Goal: Communication & Community: Answer question/provide support

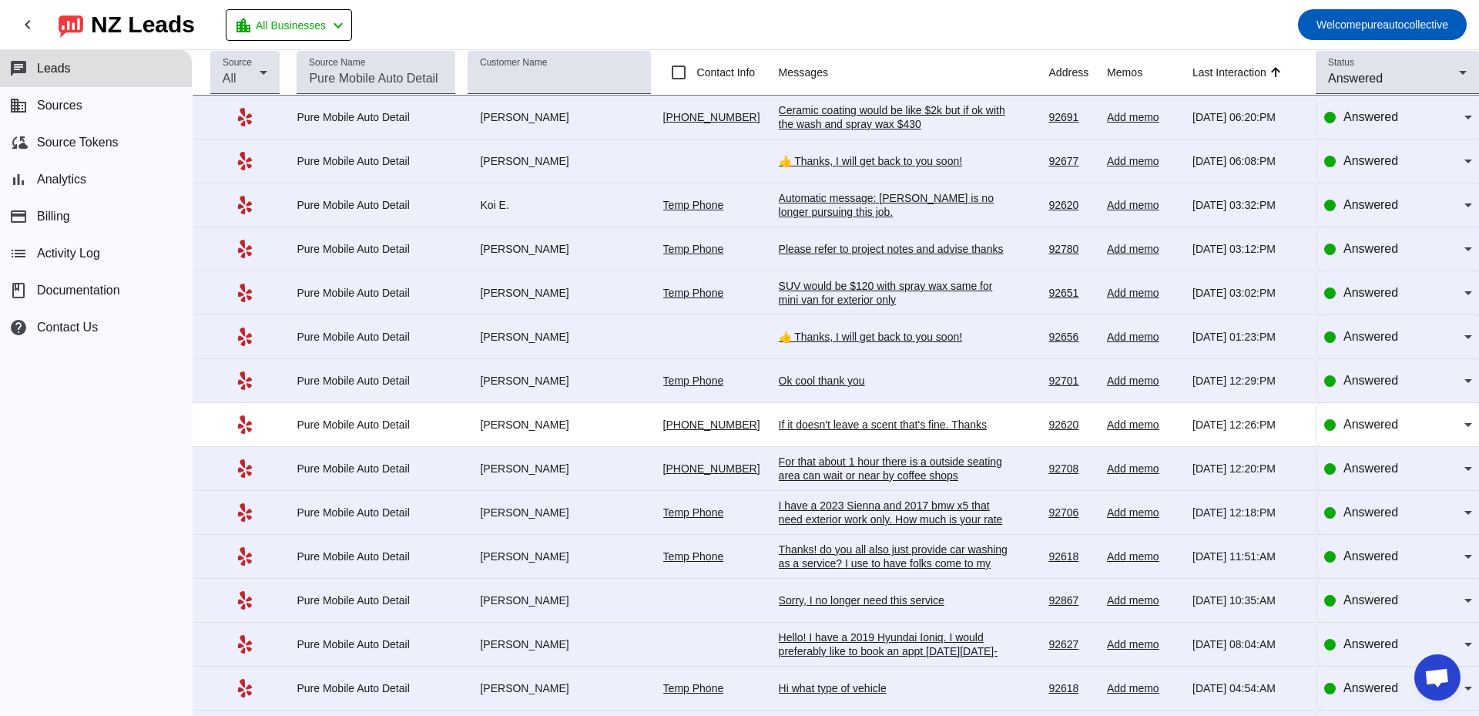
click at [878, 126] on div "Ceramic coating would be like $2k but if ok with the wash and spray wax $430" at bounding box center [894, 117] width 231 height 28
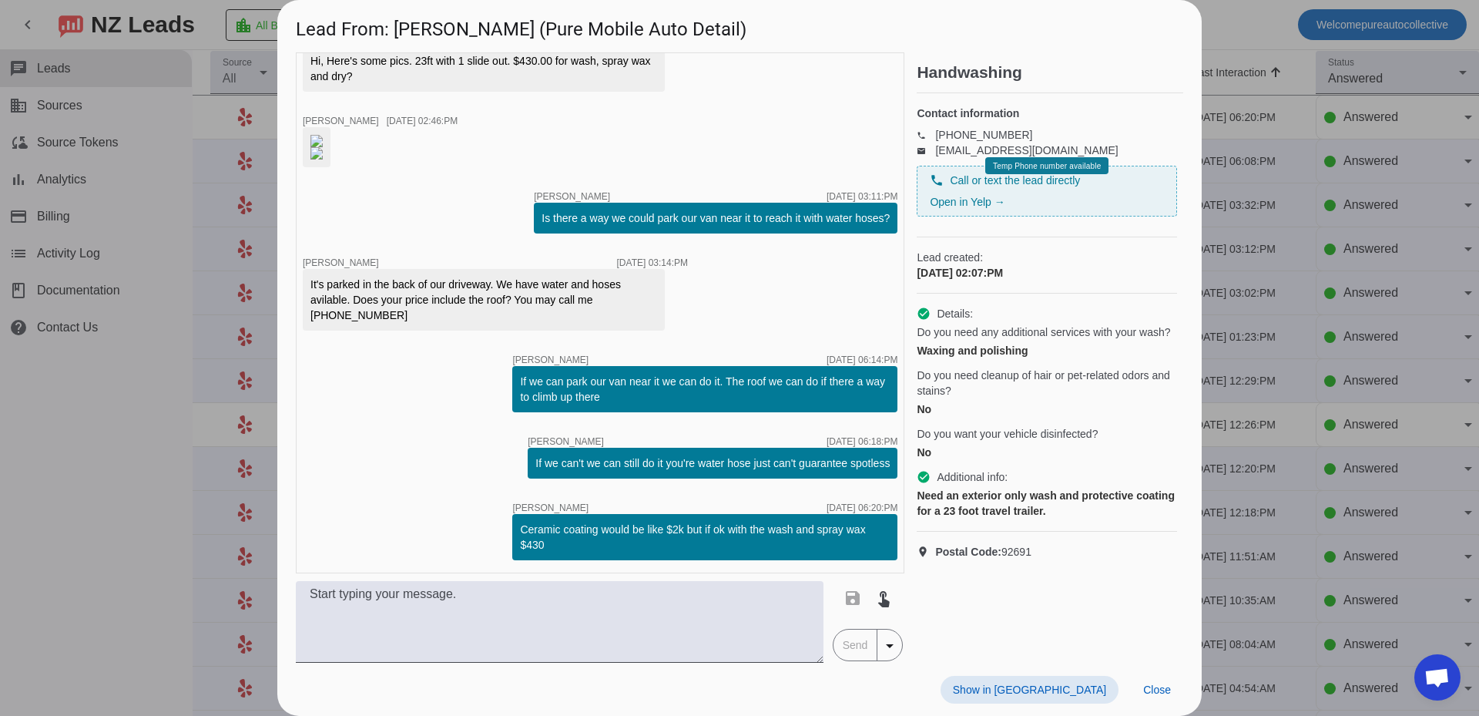
scroll to position [442, 0]
click at [323, 159] on img at bounding box center [316, 153] width 12 height 12
click at [1292, 325] on div at bounding box center [739, 358] width 1479 height 716
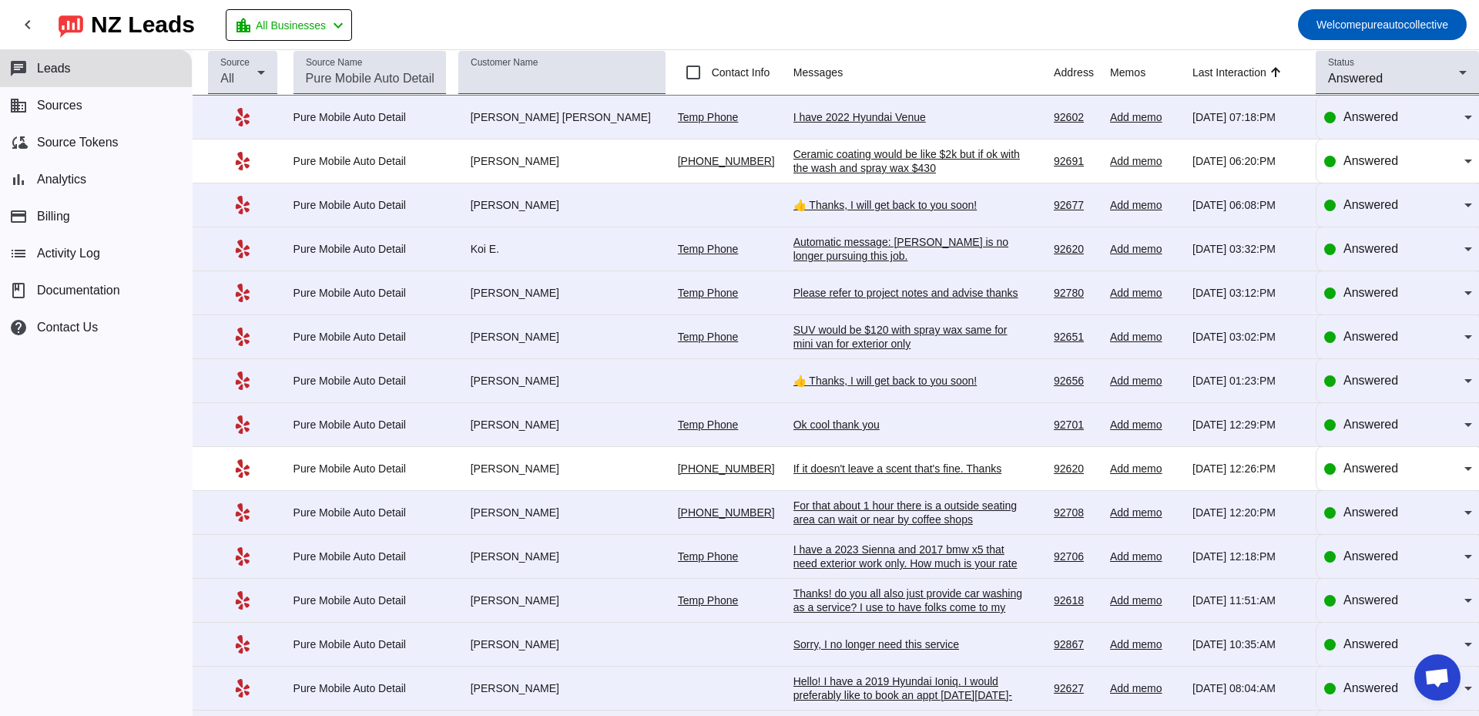
click at [870, 122] on div "I have 2022 Hyundai Venue" at bounding box center [908, 117] width 231 height 14
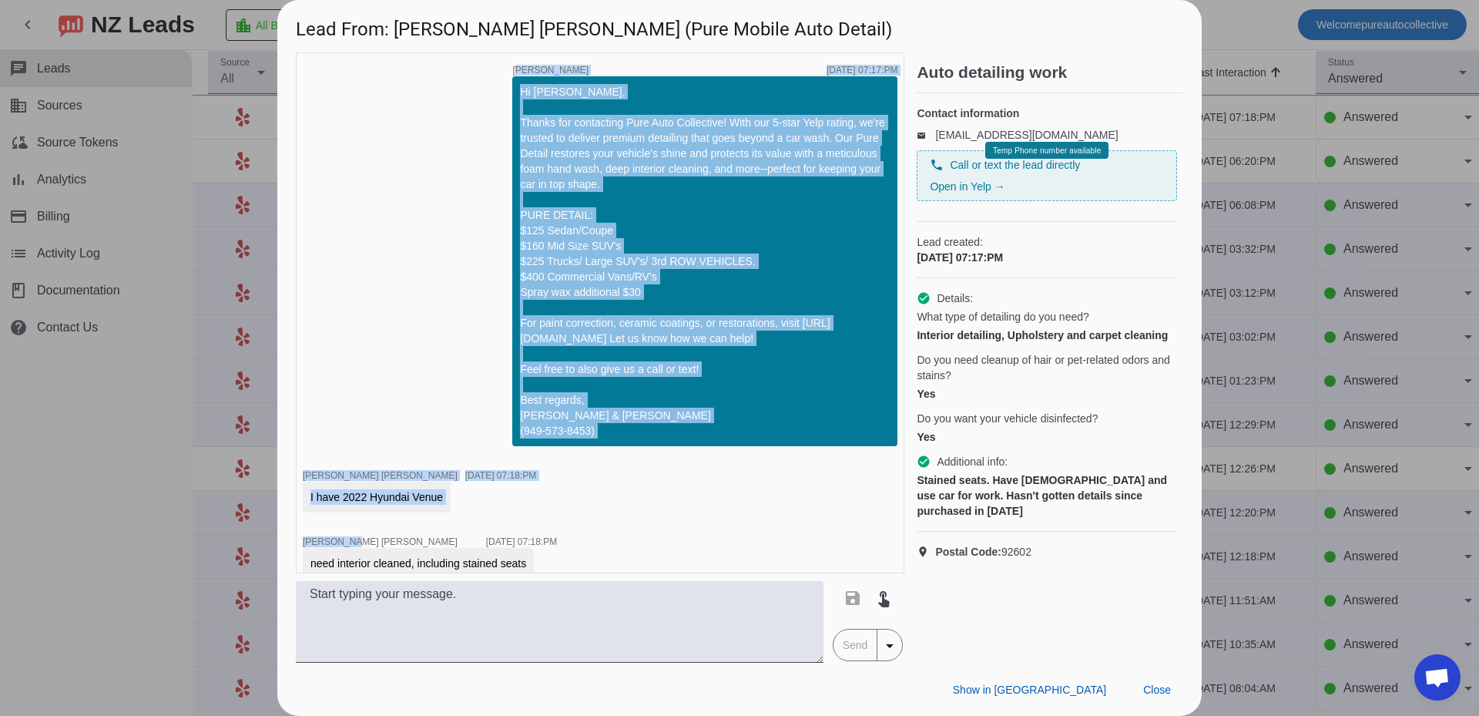
scroll to position [18, 0]
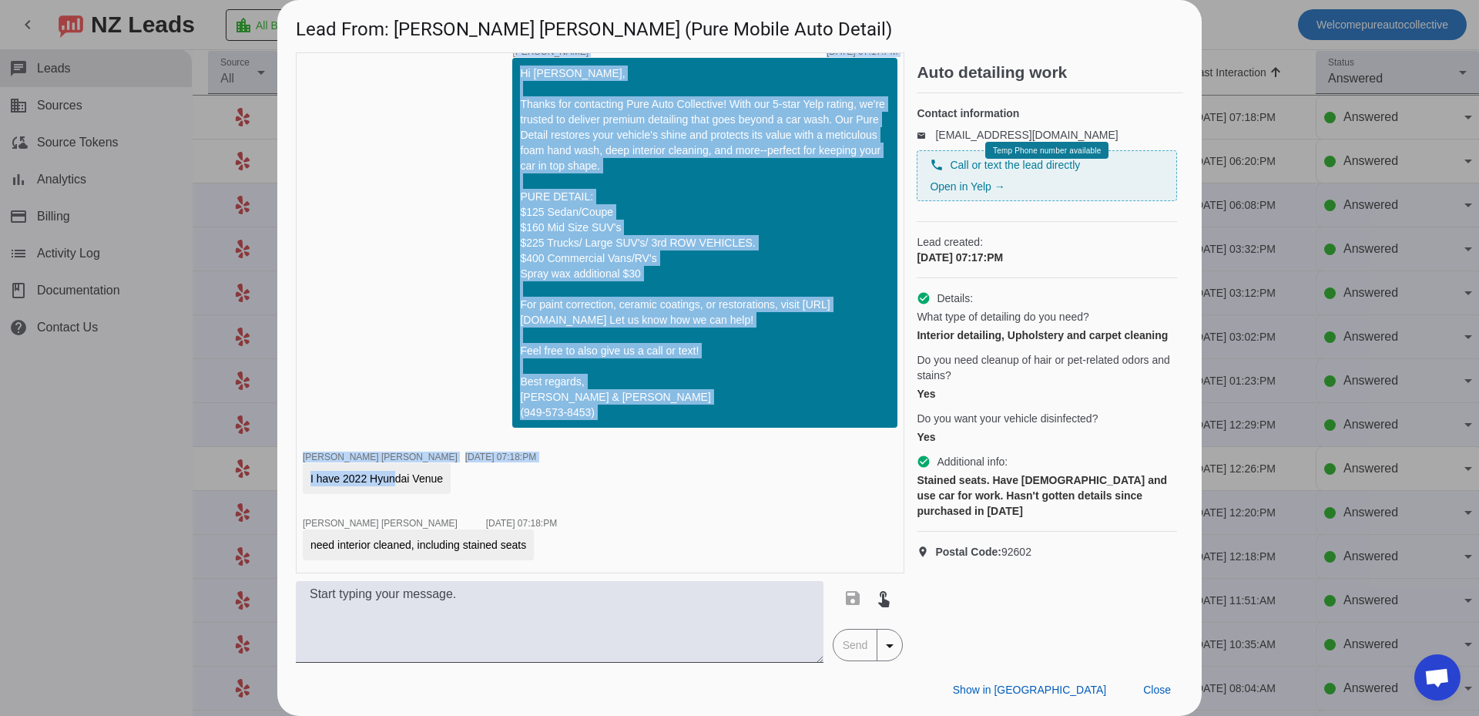
drag, startPoint x: 443, startPoint y: 522, endPoint x: 390, endPoint y: 480, distance: 68.0
click at [383, 479] on div "I have 2022 Hyundai Venue" at bounding box center [376, 478] width 132 height 15
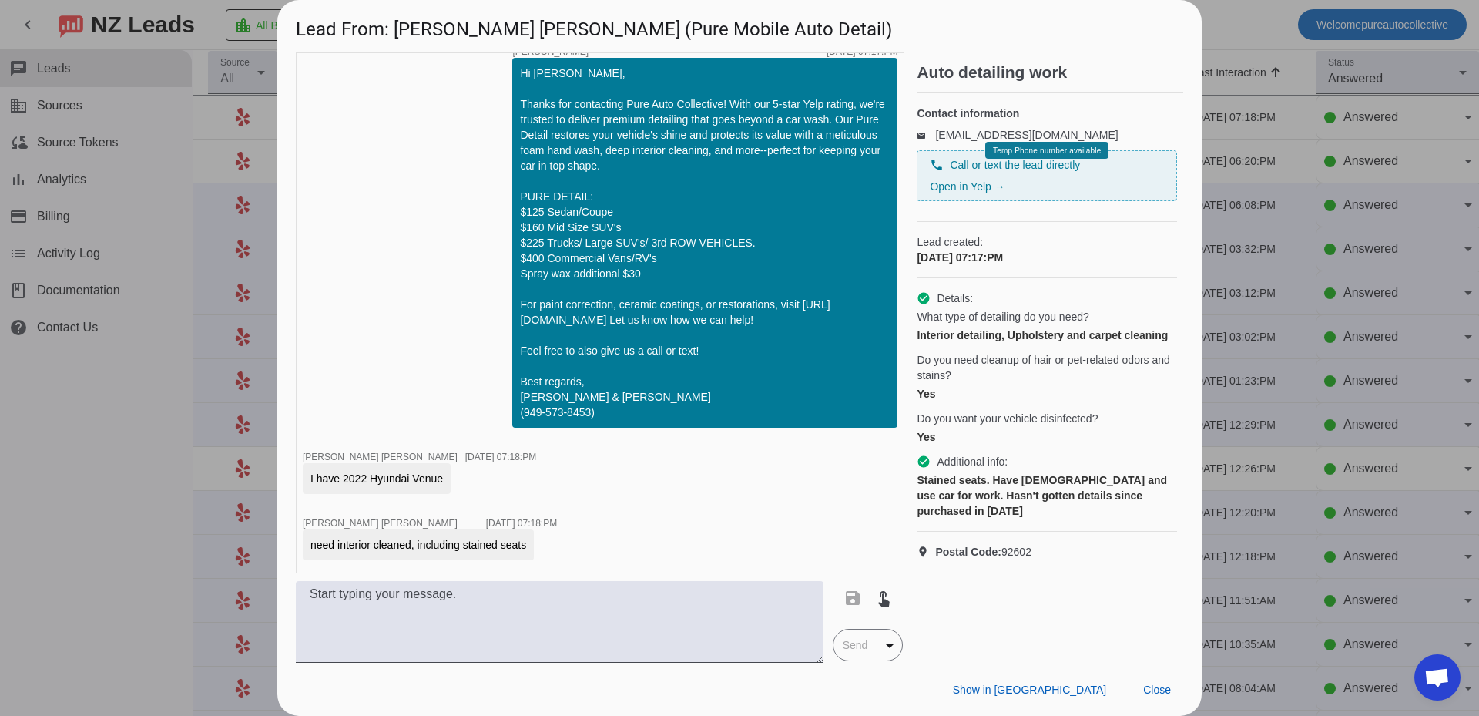
drag, startPoint x: 370, startPoint y: 478, endPoint x: 449, endPoint y: 480, distance: 79.4
click at [449, 480] on div "I have 2022 Hyundai Venue" at bounding box center [377, 478] width 148 height 31
copy div "Hyundai Venue"
click at [1154, 689] on span "Close" at bounding box center [1157, 689] width 28 height 12
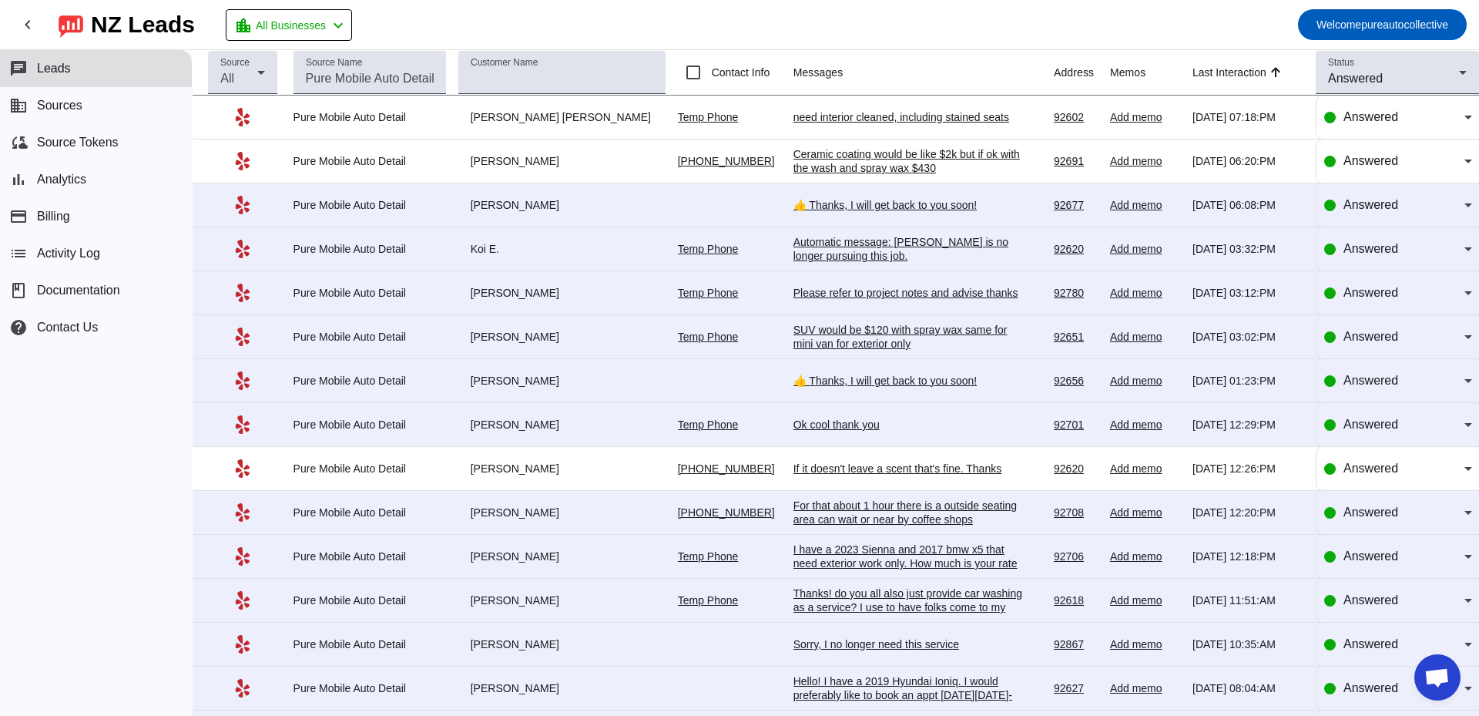
click at [885, 118] on div "need interior cleaned, including stained seats" at bounding box center [908, 117] width 231 height 14
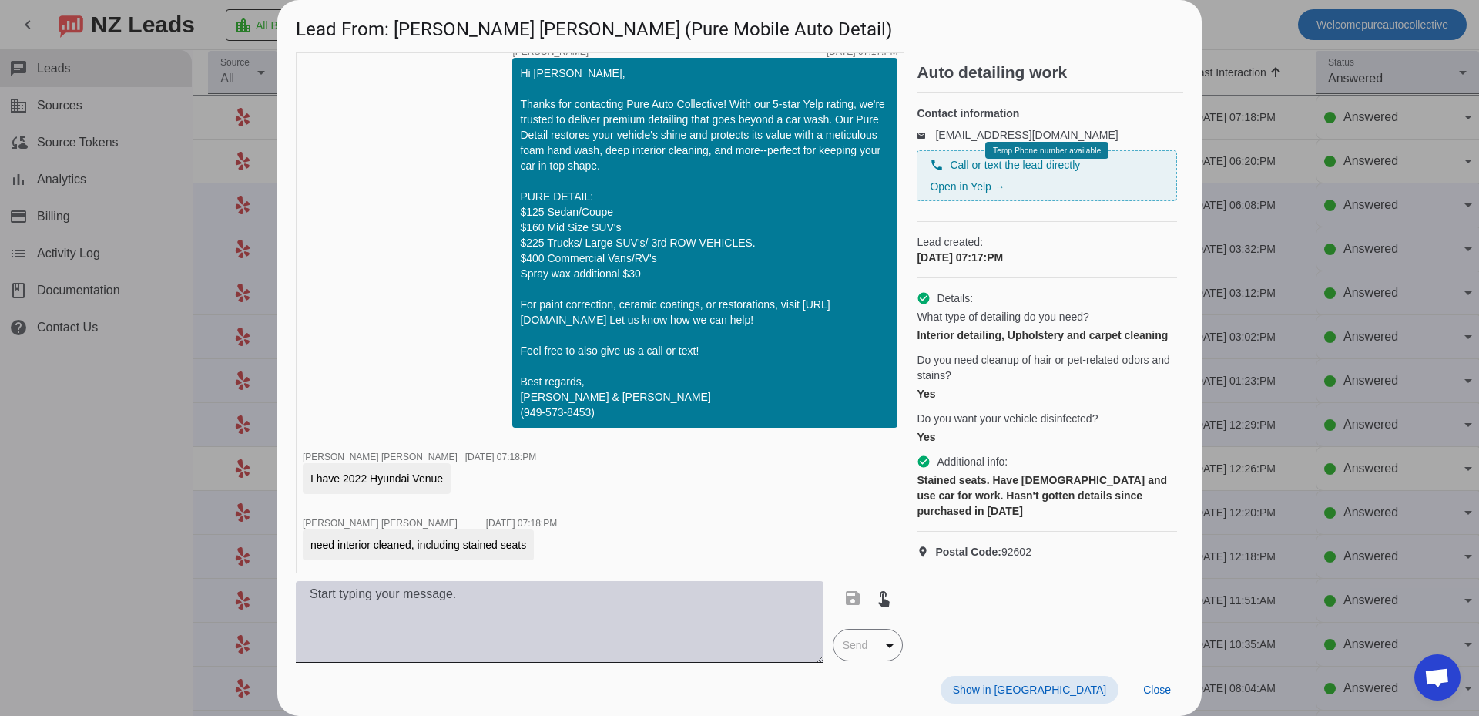
click at [472, 617] on textarea at bounding box center [560, 622] width 528 height 82
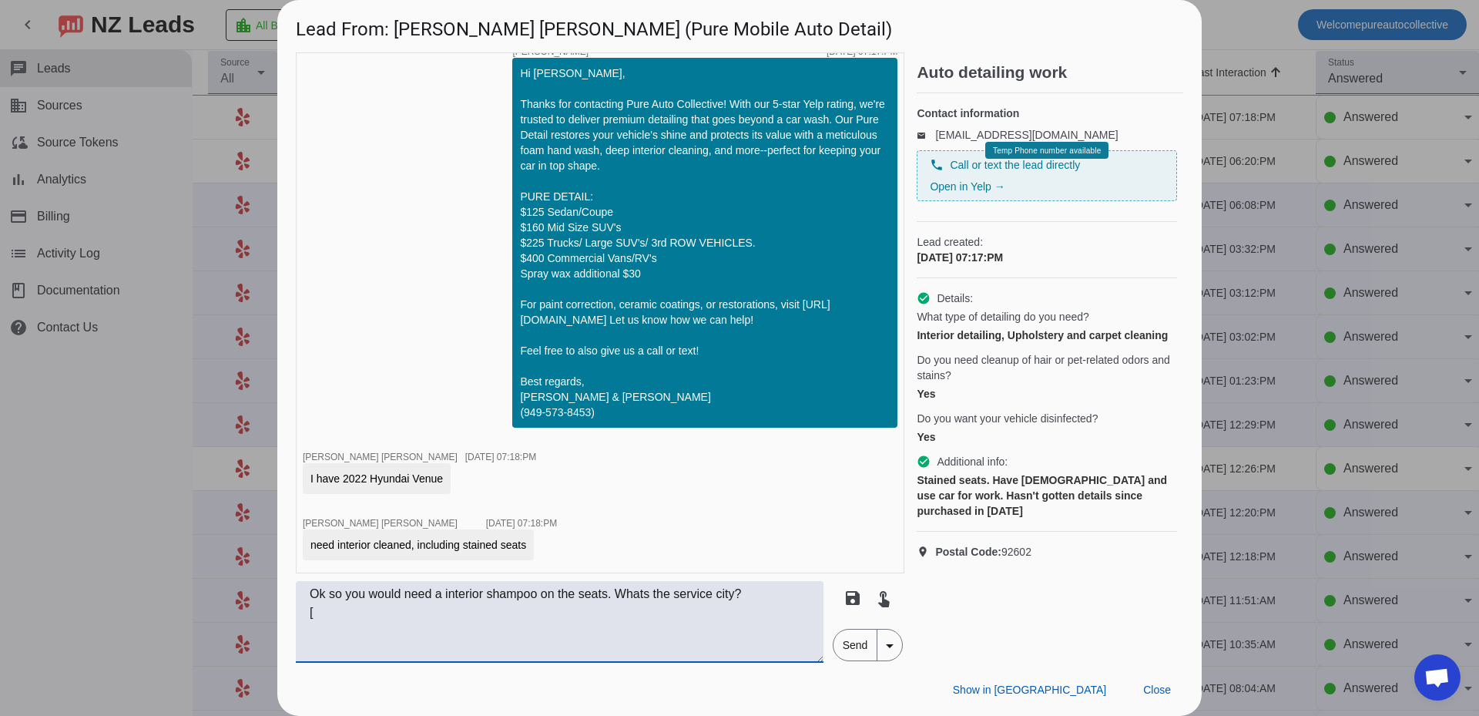
drag, startPoint x: 716, startPoint y: 592, endPoint x: 787, endPoint y: 593, distance: 70.9
click at [787, 593] on textarea "Ok so you would need a interior shampoo on the seats. Whats the service city? [" at bounding box center [560, 622] width 528 height 82
type textarea "Ok so you would need a interior shampoo on the seats. Whats the service Address…"
click at [850, 647] on span "Send" at bounding box center [855, 644] width 44 height 31
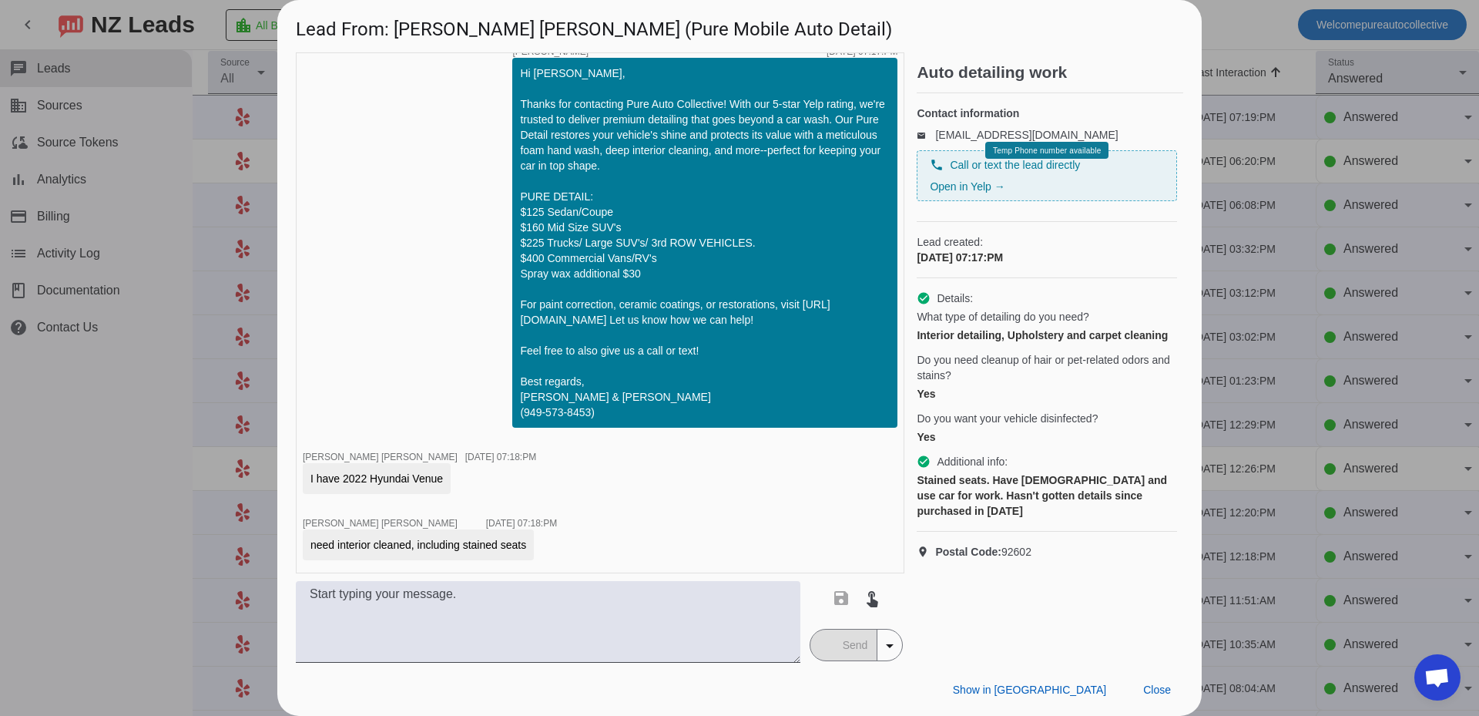
scroll to position [131, 0]
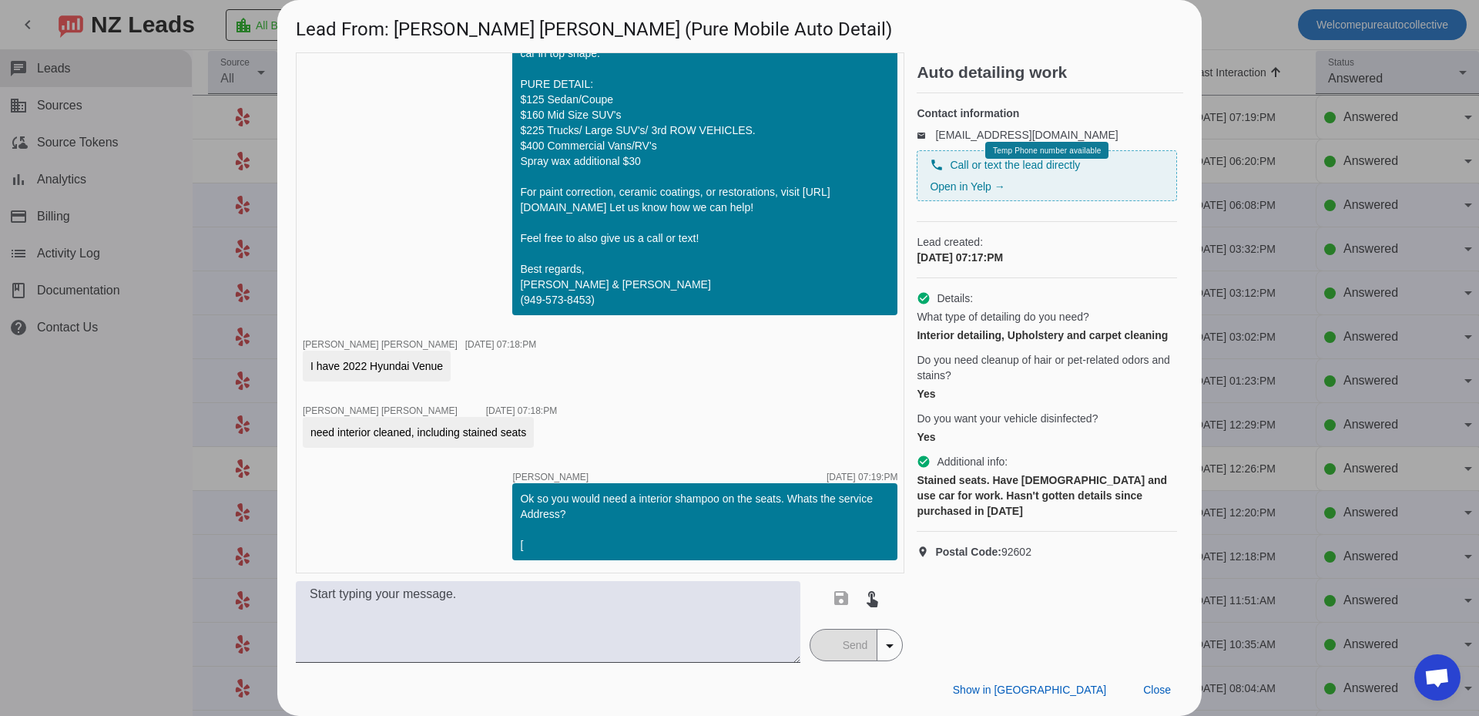
click at [1170, 688] on span "Close" at bounding box center [1157, 689] width 28 height 12
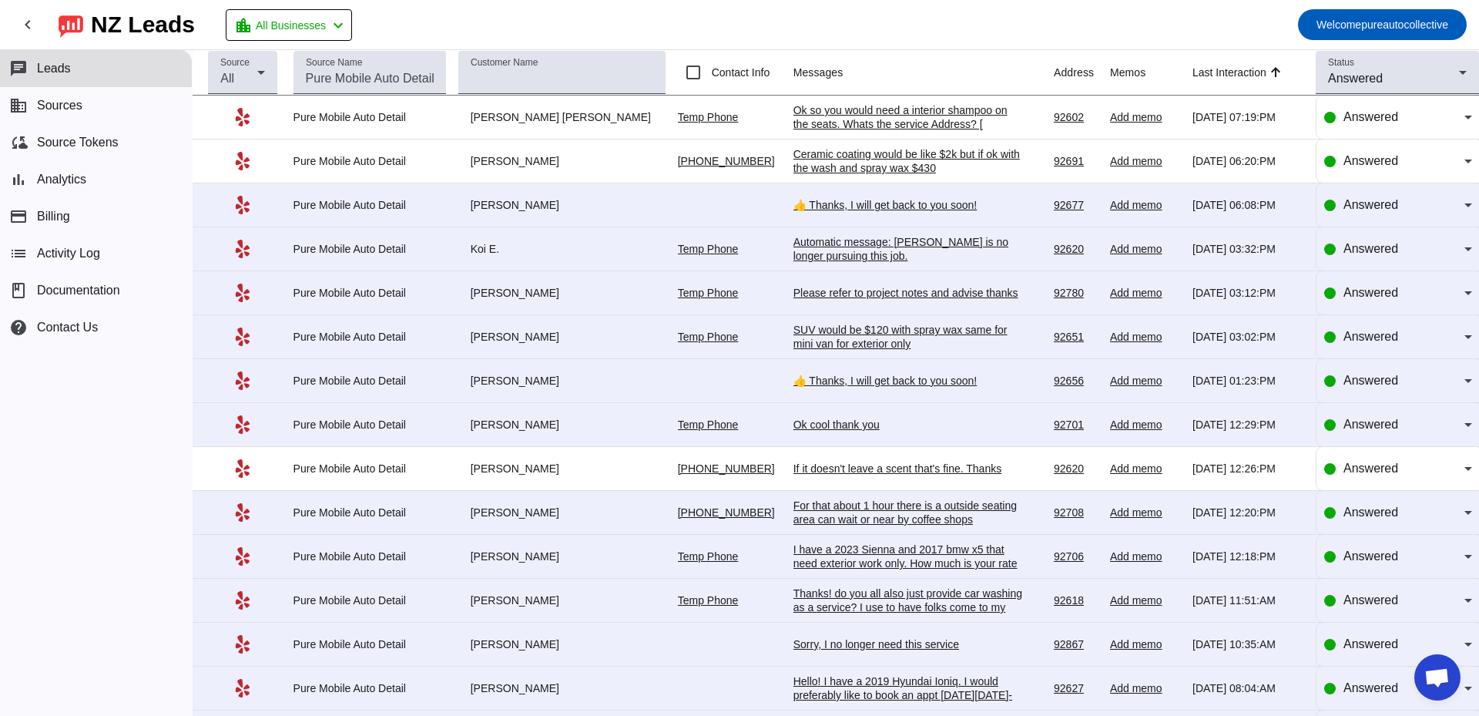
click at [915, 284] on td "Please refer to project notes and advise thanks [DATE] 03:12:PM" at bounding box center [923, 293] width 260 height 44
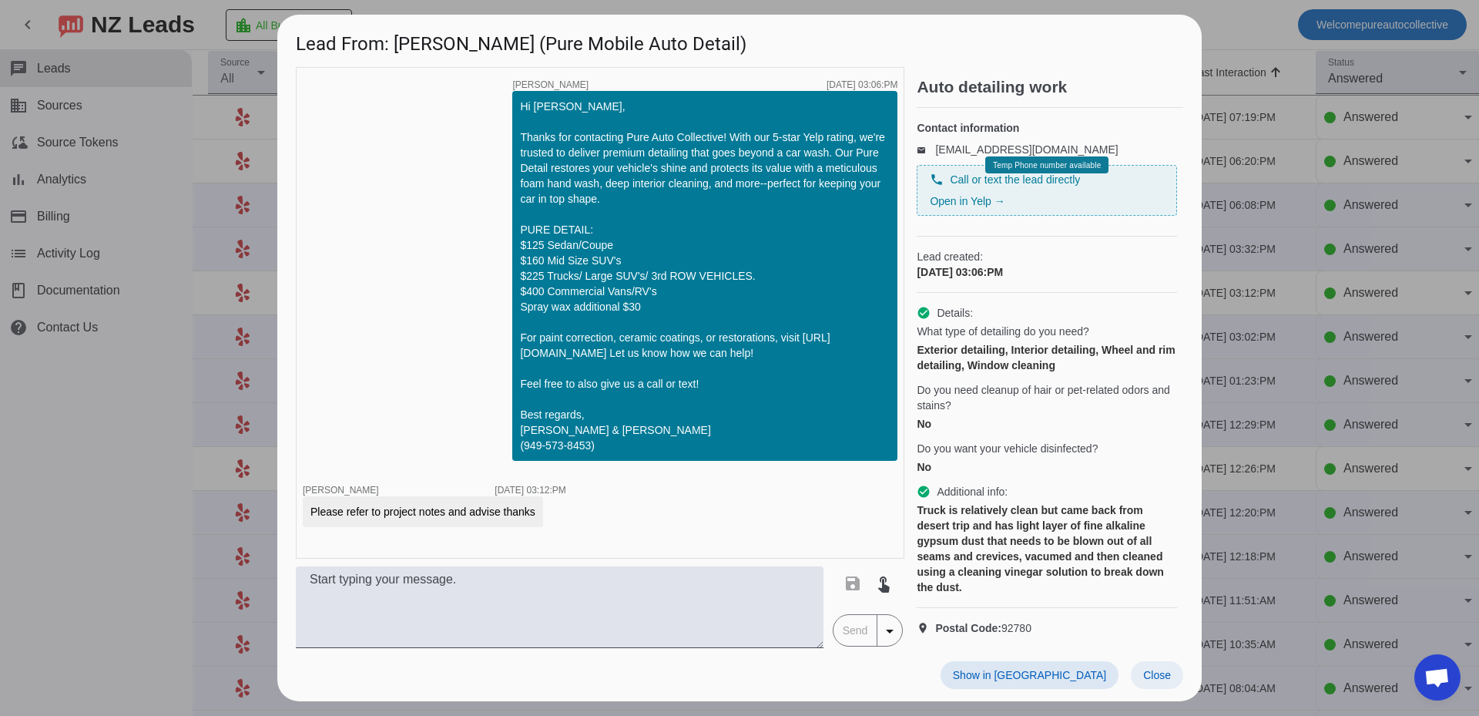
click at [1147, 681] on span "Close" at bounding box center [1157, 675] width 28 height 12
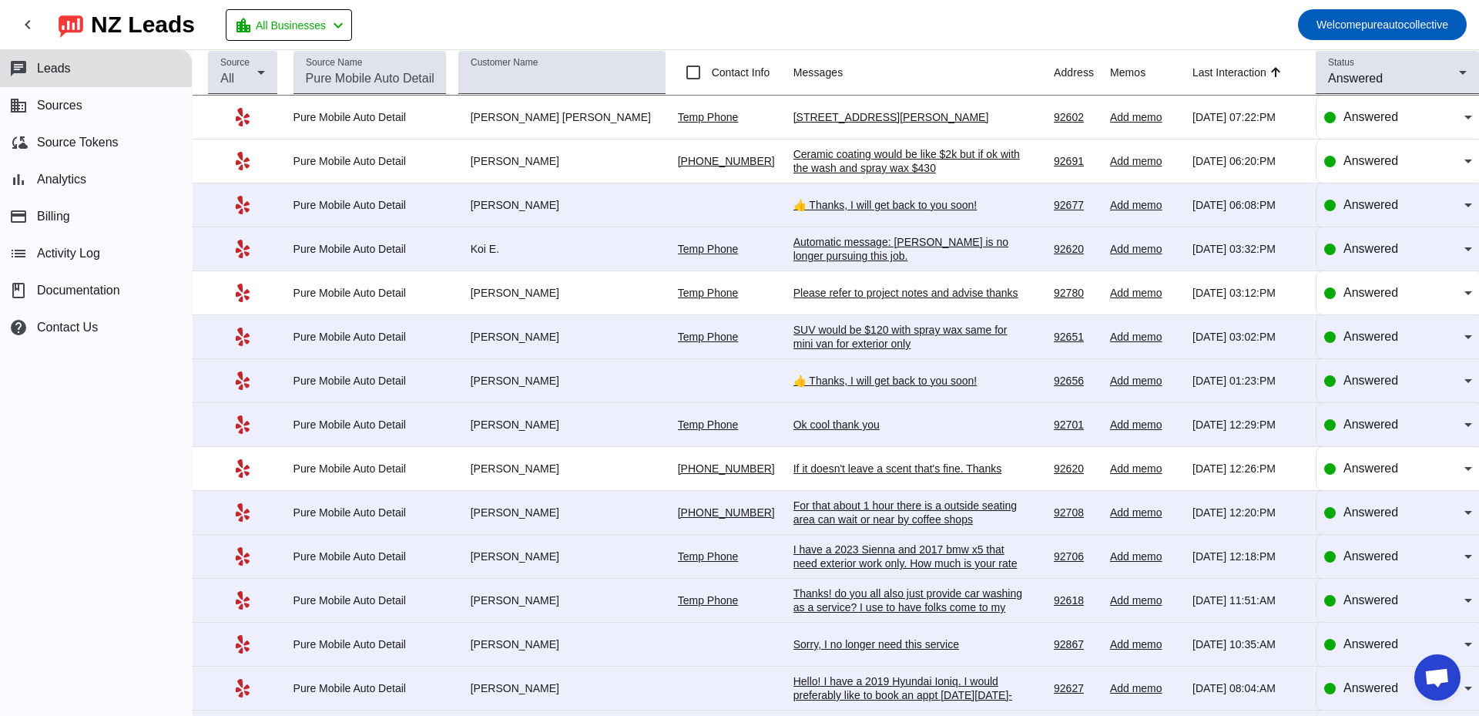
click at [843, 117] on div "[STREET_ADDRESS][PERSON_NAME]" at bounding box center [908, 117] width 231 height 14
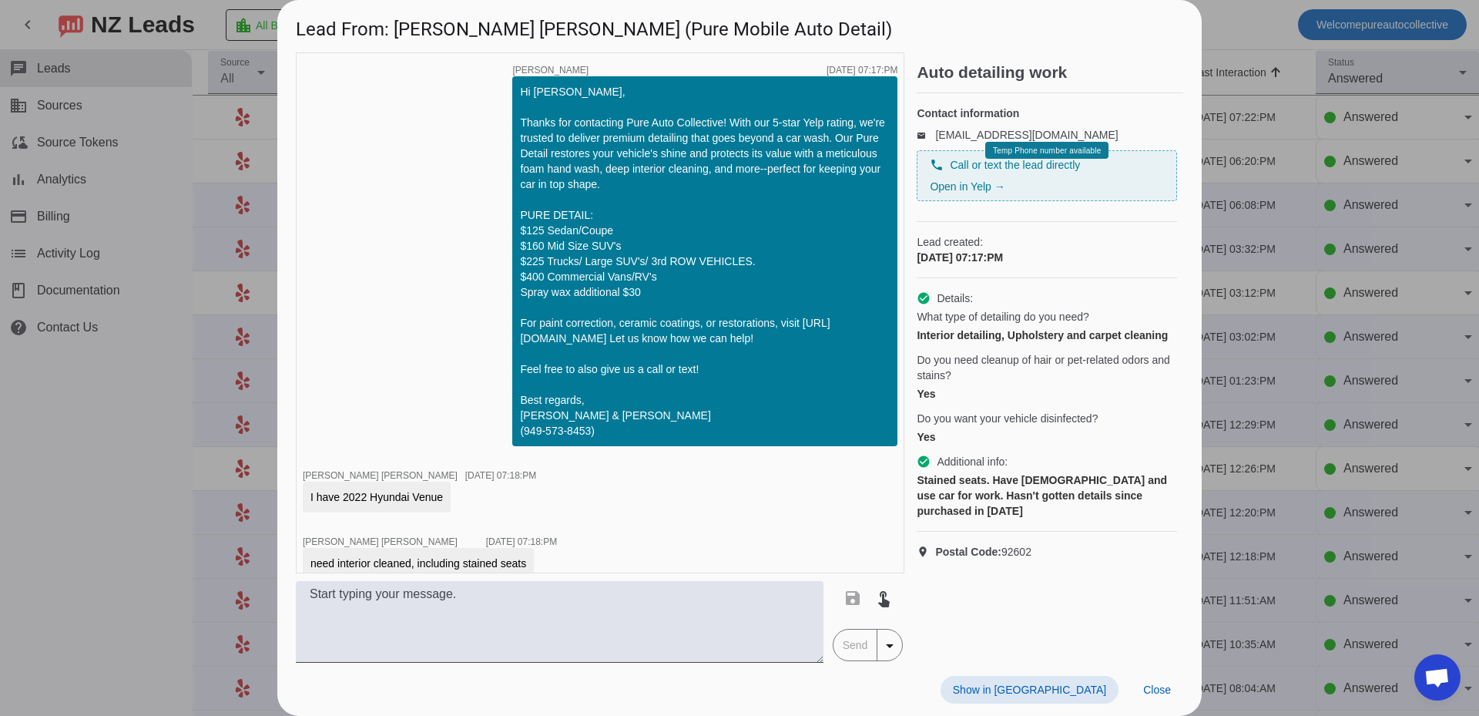
scroll to position [197, 0]
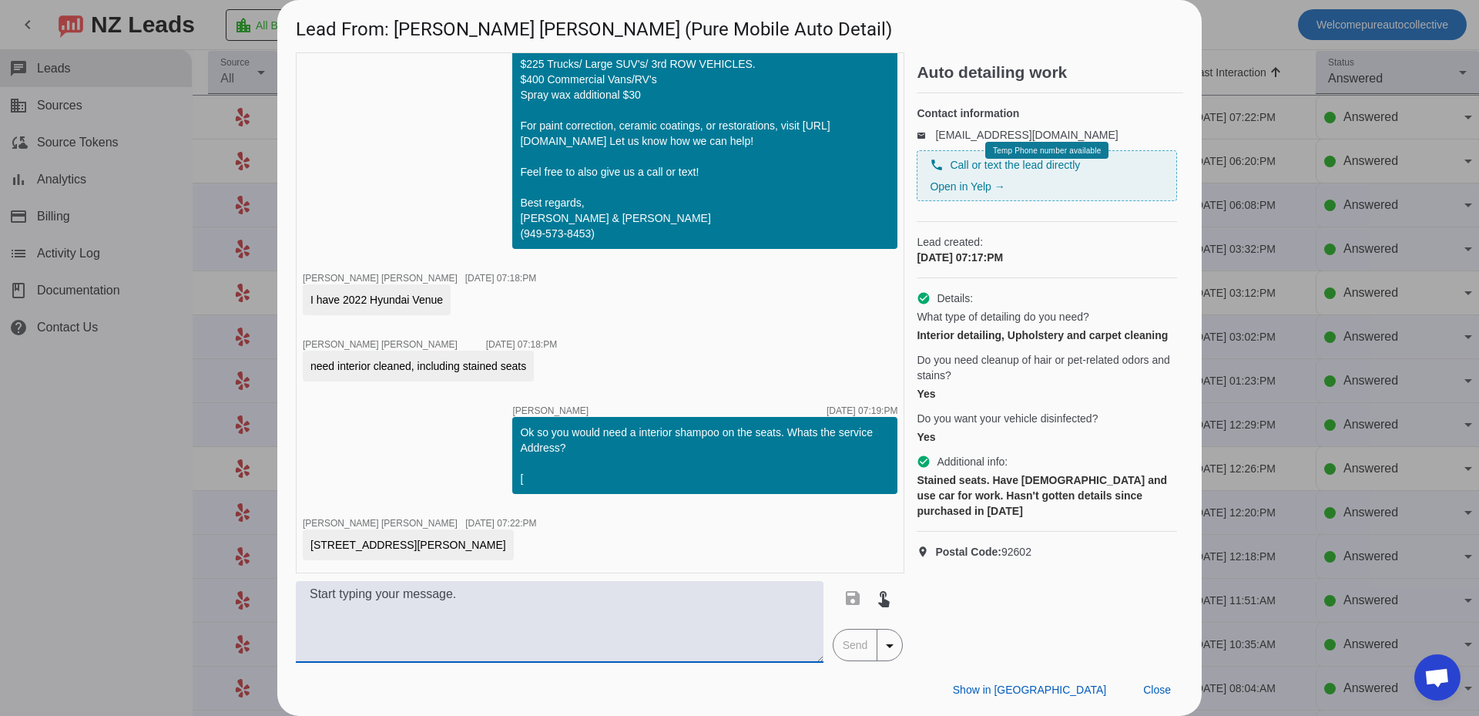
click at [551, 621] on textarea at bounding box center [560, 622] width 528 height 82
click at [411, 608] on textarea at bounding box center [560, 622] width 528 height 82
type textarea "O"
type textarea "That would price out to $300. This process would take about 3 hours and include…"
click at [859, 644] on span "Send" at bounding box center [855, 644] width 44 height 31
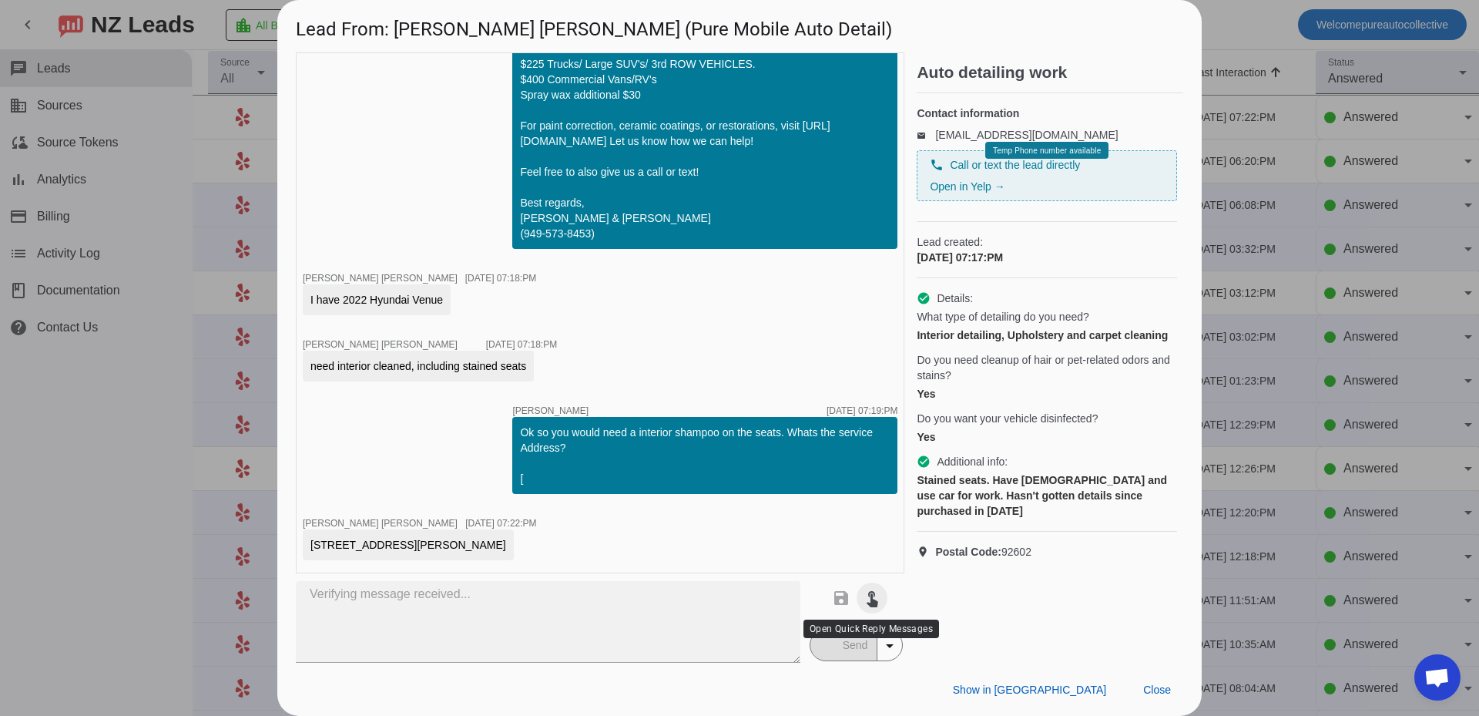
click at [865, 605] on mat-icon "touch_app" at bounding box center [872, 598] width 18 height 18
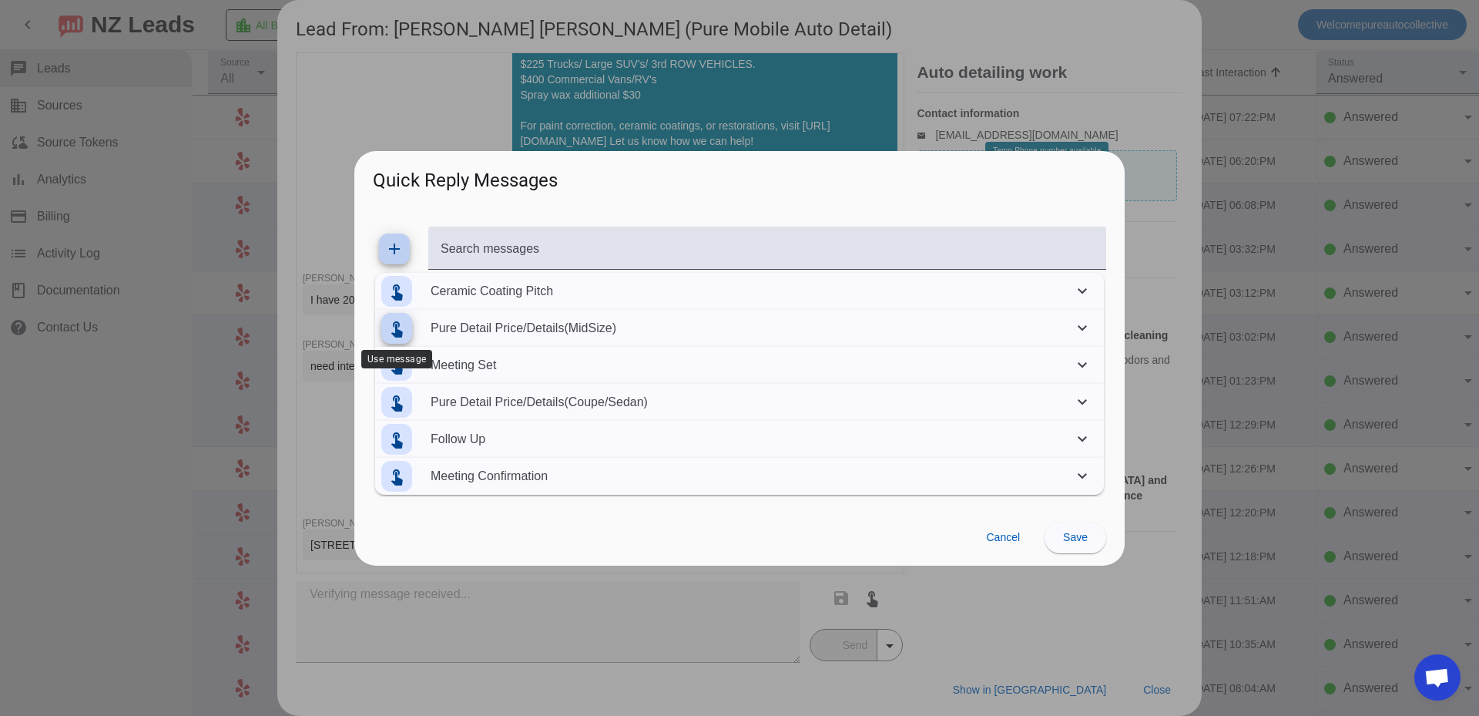
click at [393, 320] on mat-icon "touch_app" at bounding box center [396, 328] width 18 height 18
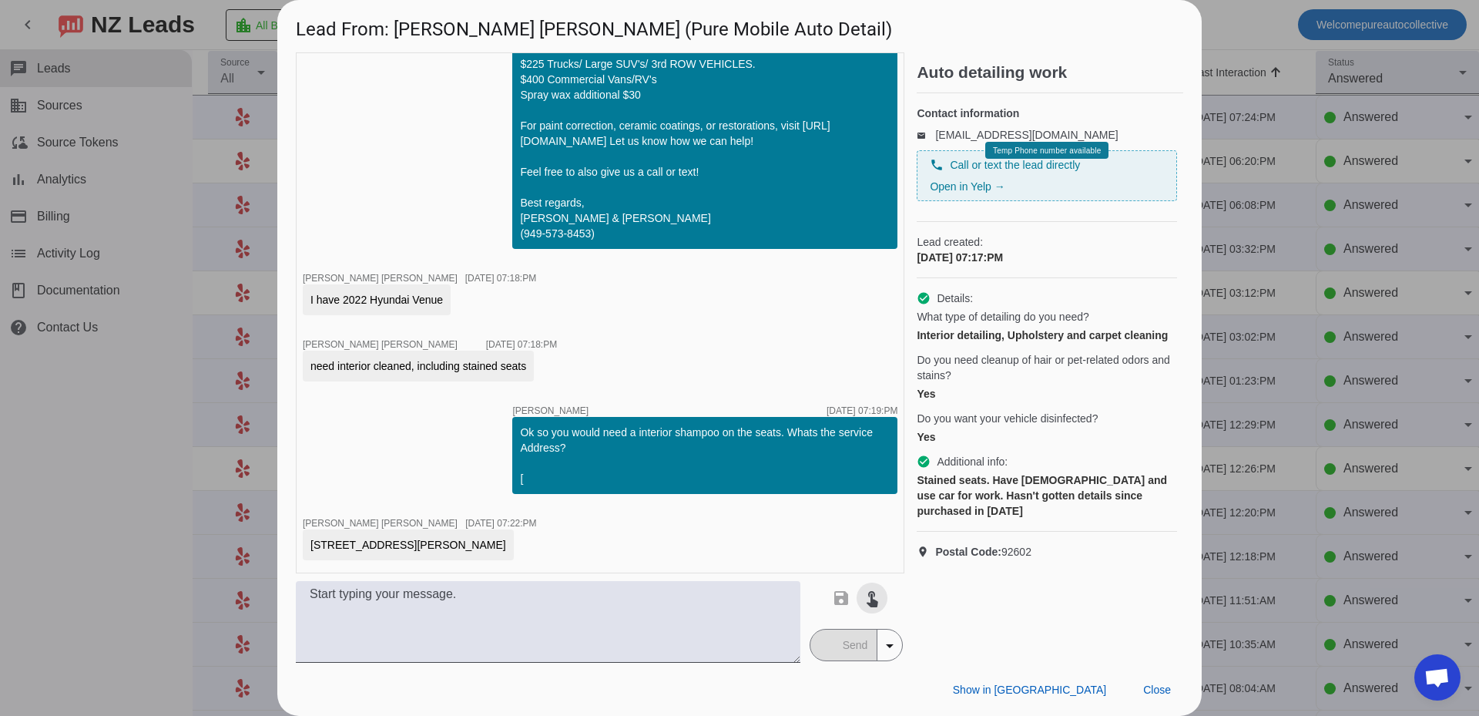
scroll to position [279, 0]
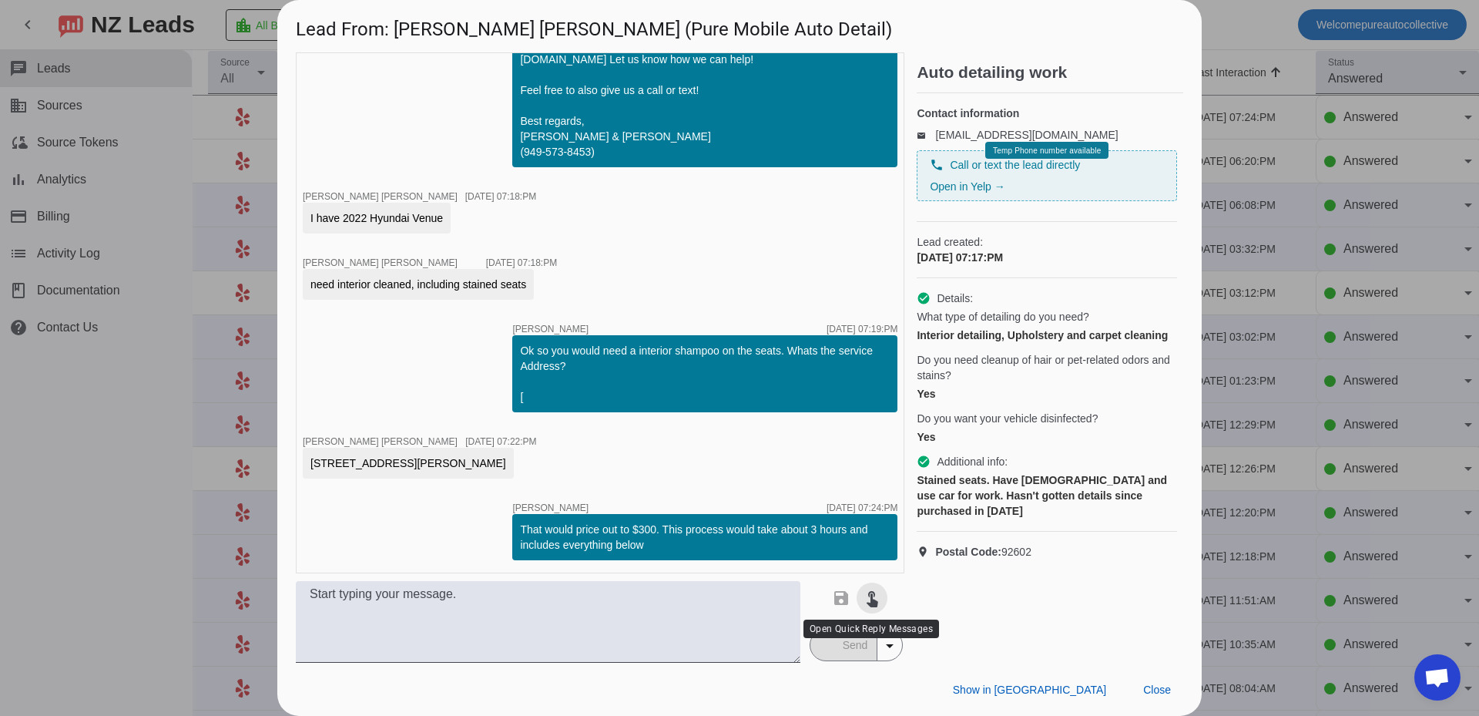
click at [872, 607] on span at bounding box center [872, 597] width 37 height 37
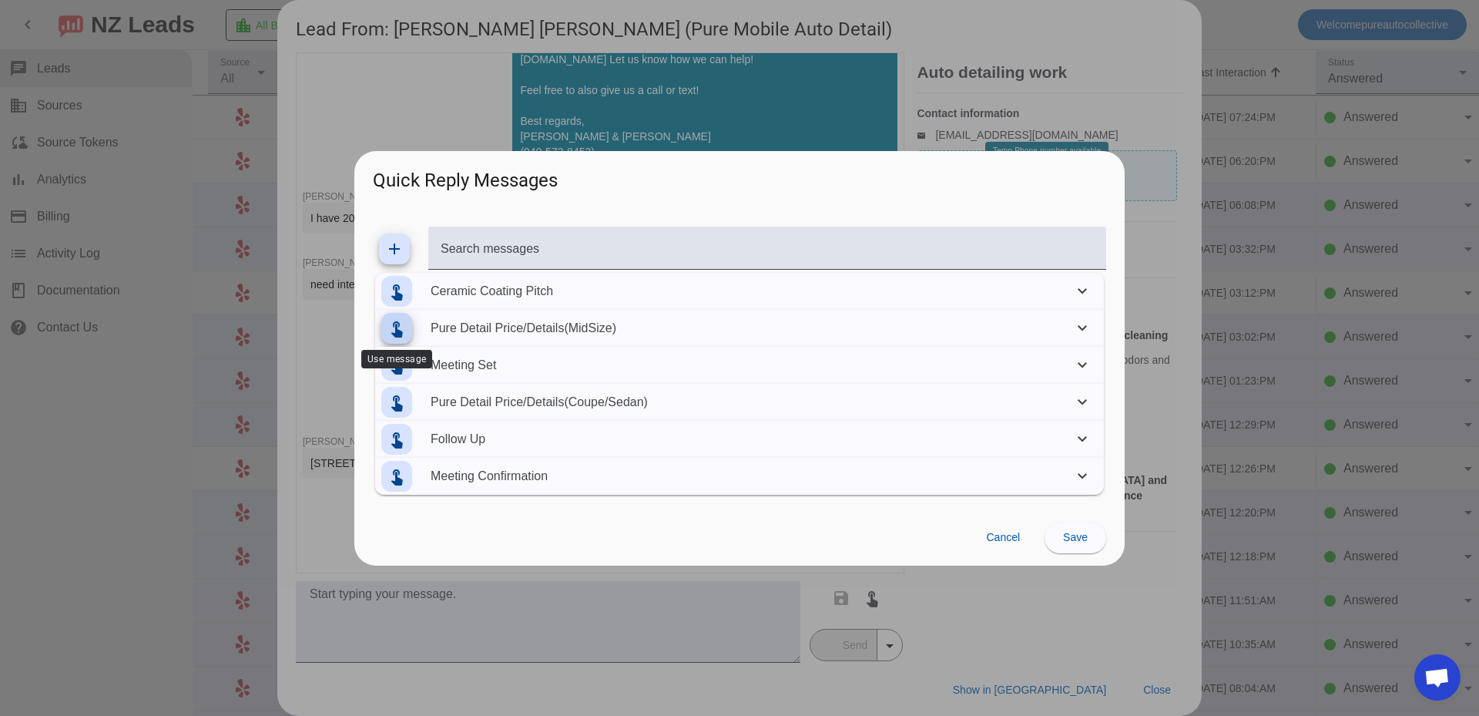
click at [404, 337] on mat-icon "touch_app" at bounding box center [396, 328] width 18 height 18
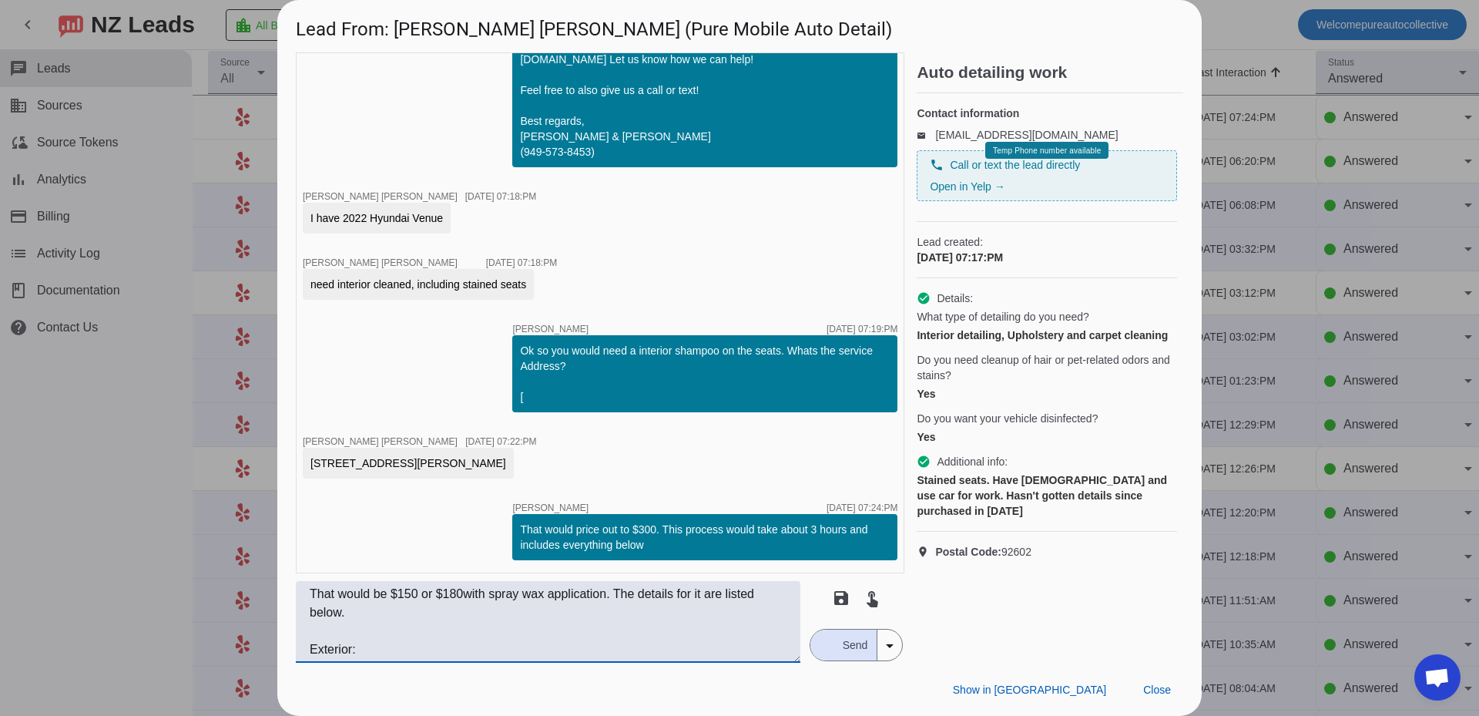
drag, startPoint x: 384, startPoint y: 631, endPoint x: 241, endPoint y: 546, distance: 165.8
click at [241, 546] on div "Lead From: [PERSON_NAME] [PERSON_NAME] (Pure Mobile Auto Detail) timer close [P…" at bounding box center [739, 358] width 1479 height 716
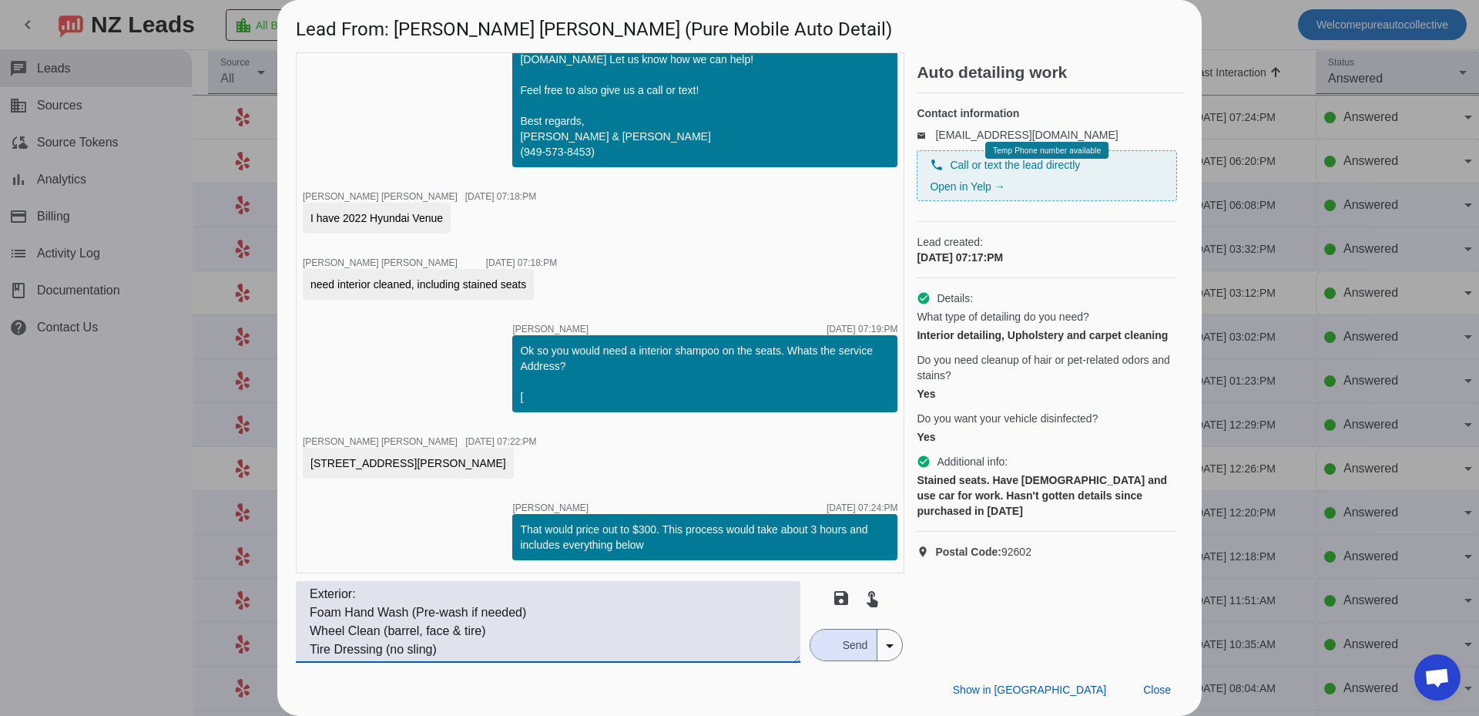
scroll to position [166, 0]
click at [498, 650] on textarea "Exterior: Foam Hand Wash (Pre-wash if needed) Wheel Clean (barrel, face & tire)…" at bounding box center [548, 622] width 505 height 82
paste textarea "Interior: Cloth seats hot water extraction Leather seats steam/scrubbed down"
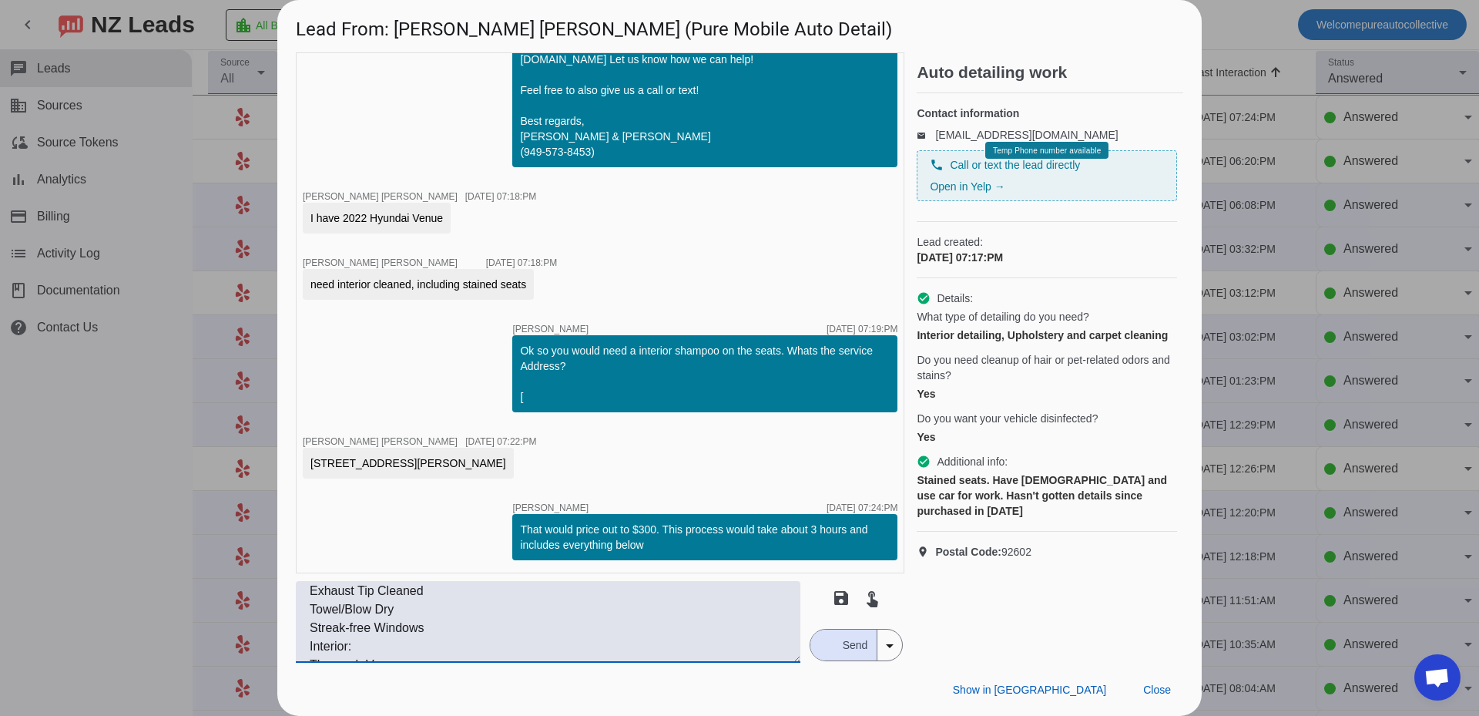
type textarea "Exterior: Foam Hand Wash (Pre-wash if needed) Wheel Clean (barrel, face & tire)…"
click at [827, 657] on button "Send" at bounding box center [843, 644] width 67 height 31
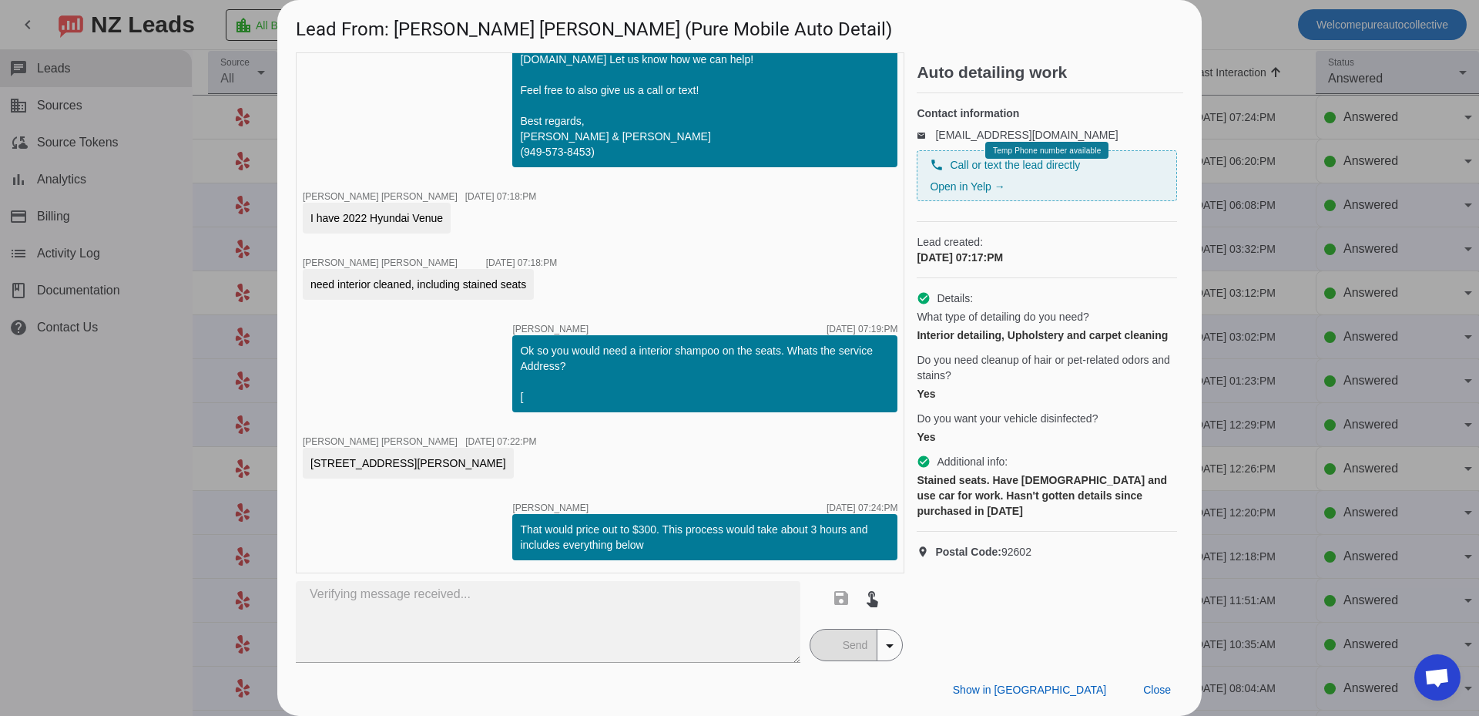
scroll to position [576, 0]
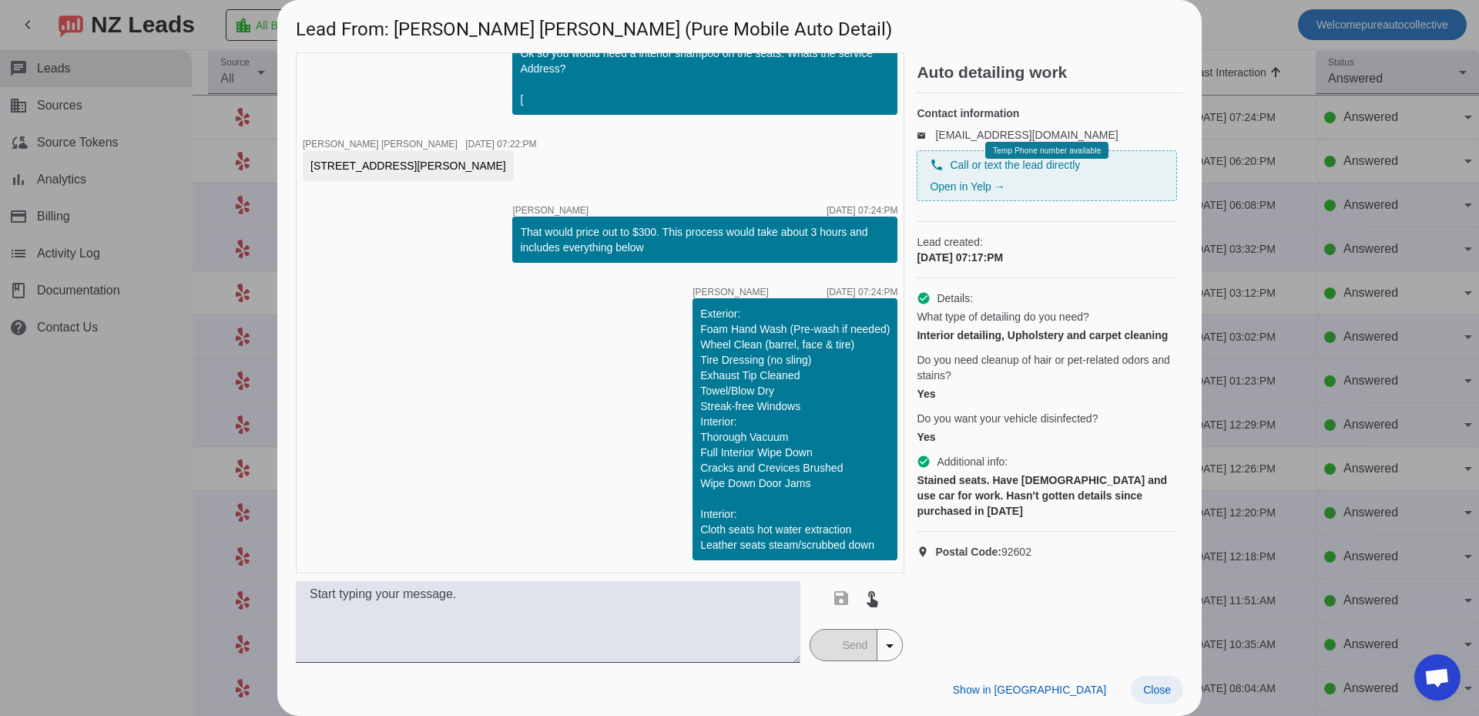
click at [1156, 688] on span "Close" at bounding box center [1157, 689] width 28 height 12
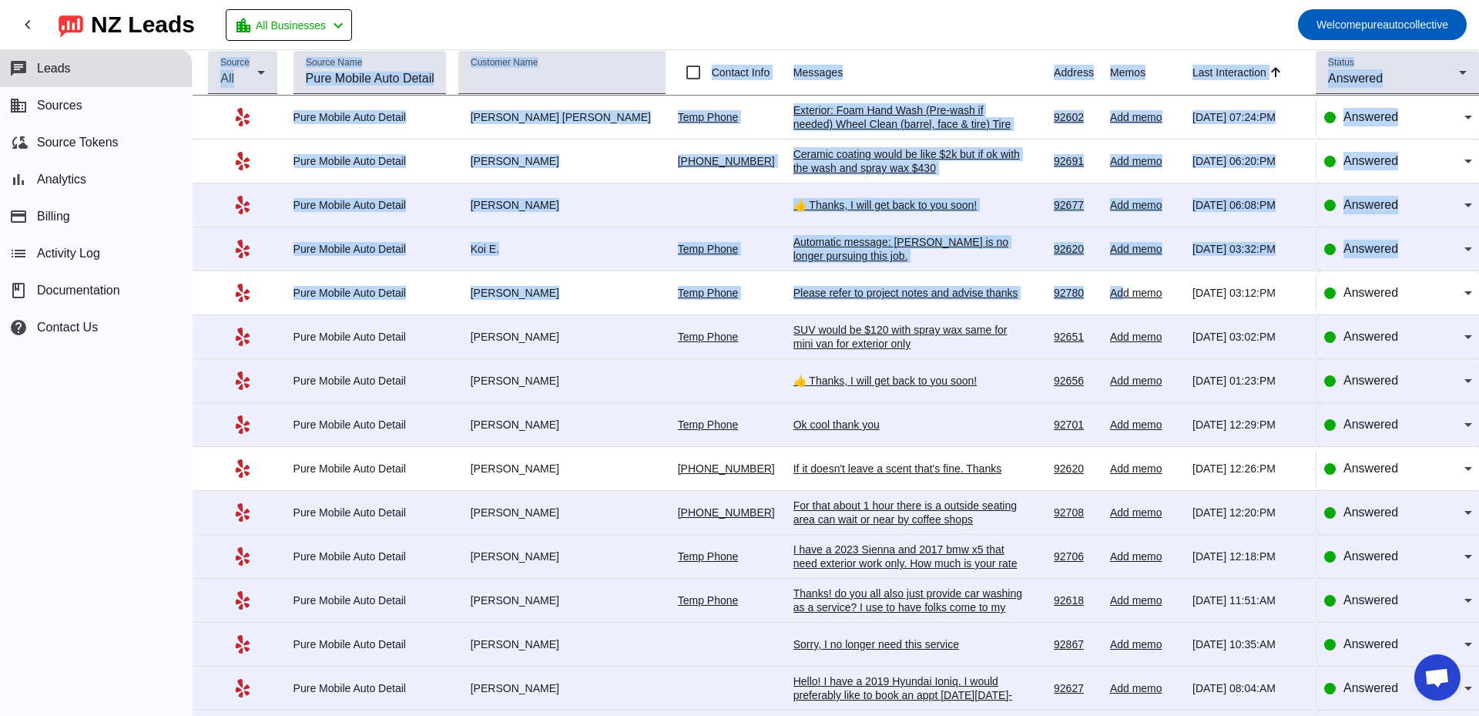
drag, startPoint x: 839, startPoint y: 17, endPoint x: 1110, endPoint y: 274, distance: 373.8
click at [1111, 279] on div "chevron_left [GEOGRAPHIC_DATA] Leads location_city All Businesses chevron_left …" at bounding box center [739, 358] width 1479 height 716
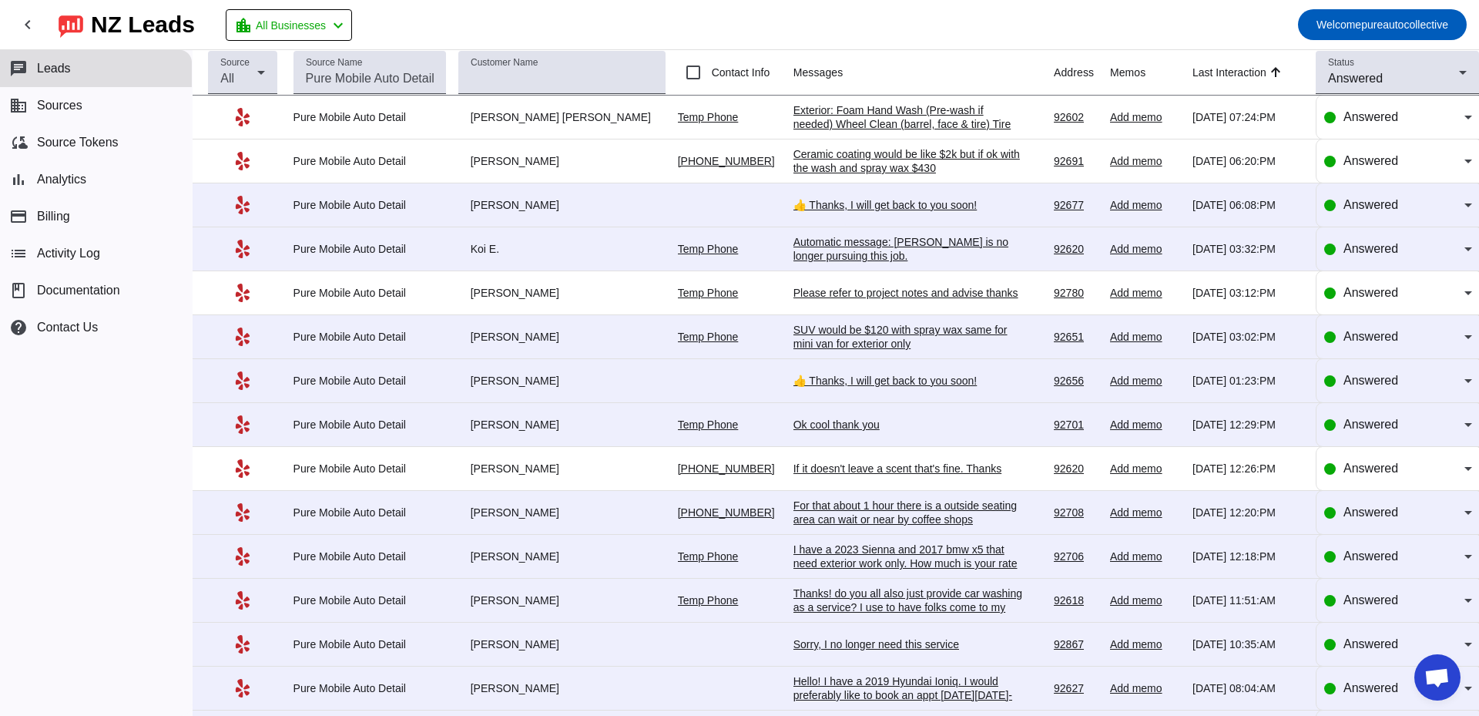
click at [840, 22] on mat-toolbar-row "chevron_left [GEOGRAPHIC_DATA] Leads location_city All Businesses chevron_left …" at bounding box center [739, 24] width 1479 height 49
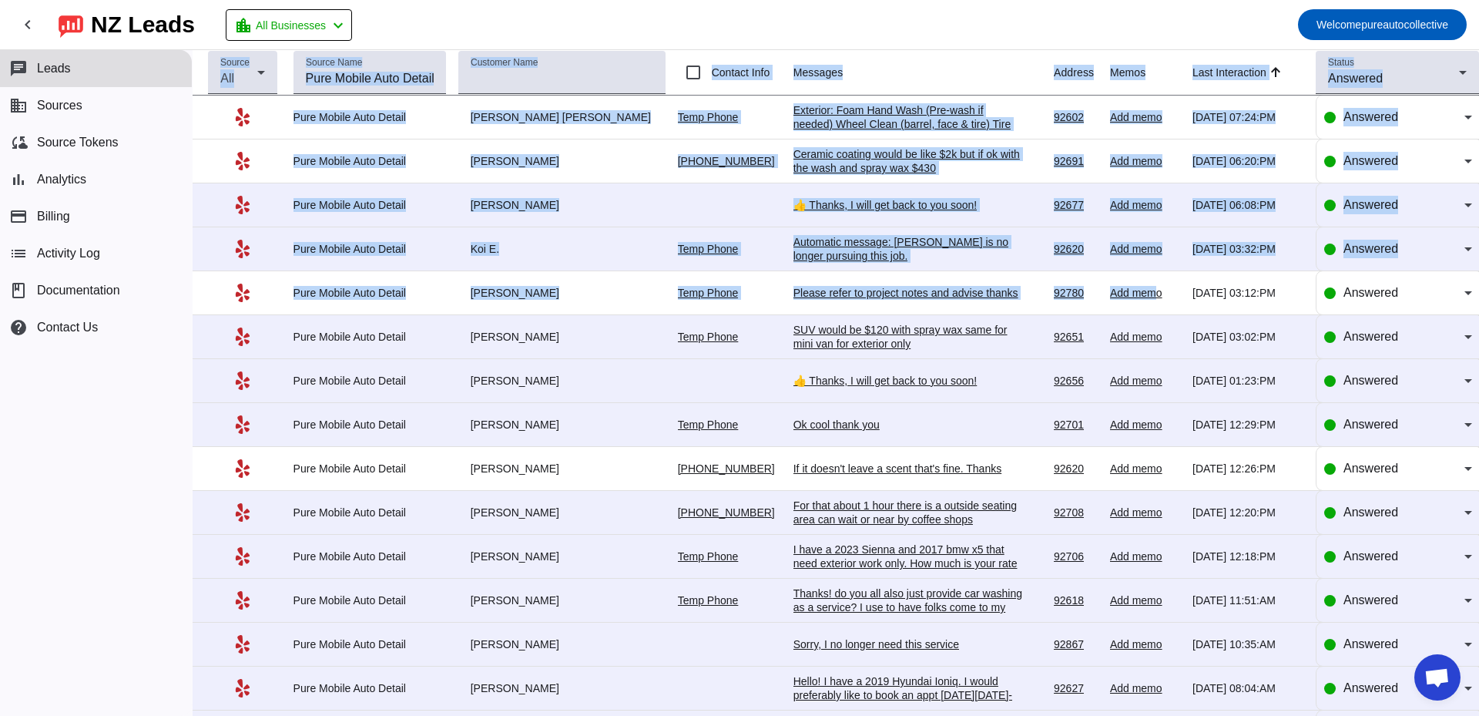
drag, startPoint x: 768, startPoint y: 26, endPoint x: 1139, endPoint y: 277, distance: 448.2
click at [1139, 277] on div "chevron_left [GEOGRAPHIC_DATA] Leads location_city All Businesses chevron_left …" at bounding box center [739, 358] width 1479 height 716
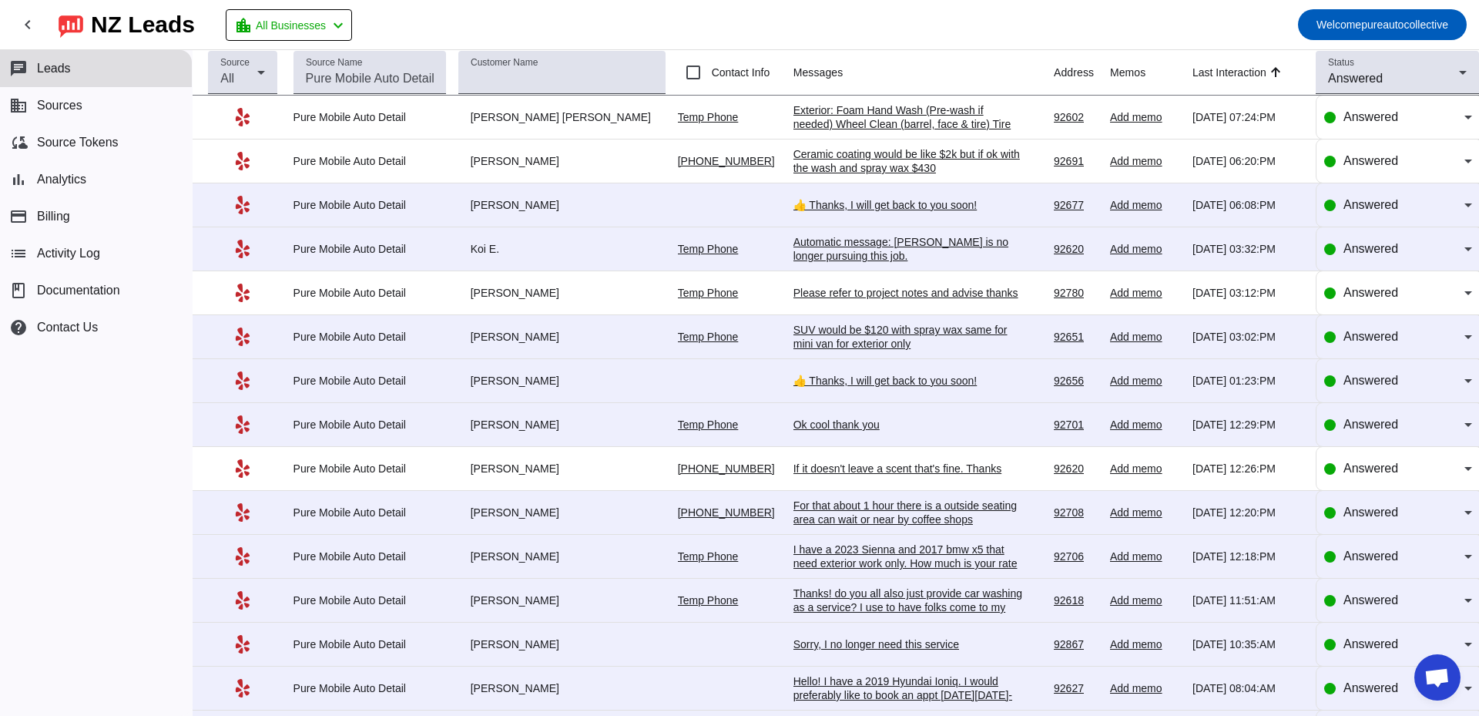
click at [883, 5] on mat-toolbar-row "chevron_left [GEOGRAPHIC_DATA] Leads location_city All Businesses chevron_left …" at bounding box center [739, 24] width 1479 height 49
click at [917, 166] on div "Ceramic coating would be like $2k but if ok with the wash and spray wax $430" at bounding box center [908, 161] width 231 height 28
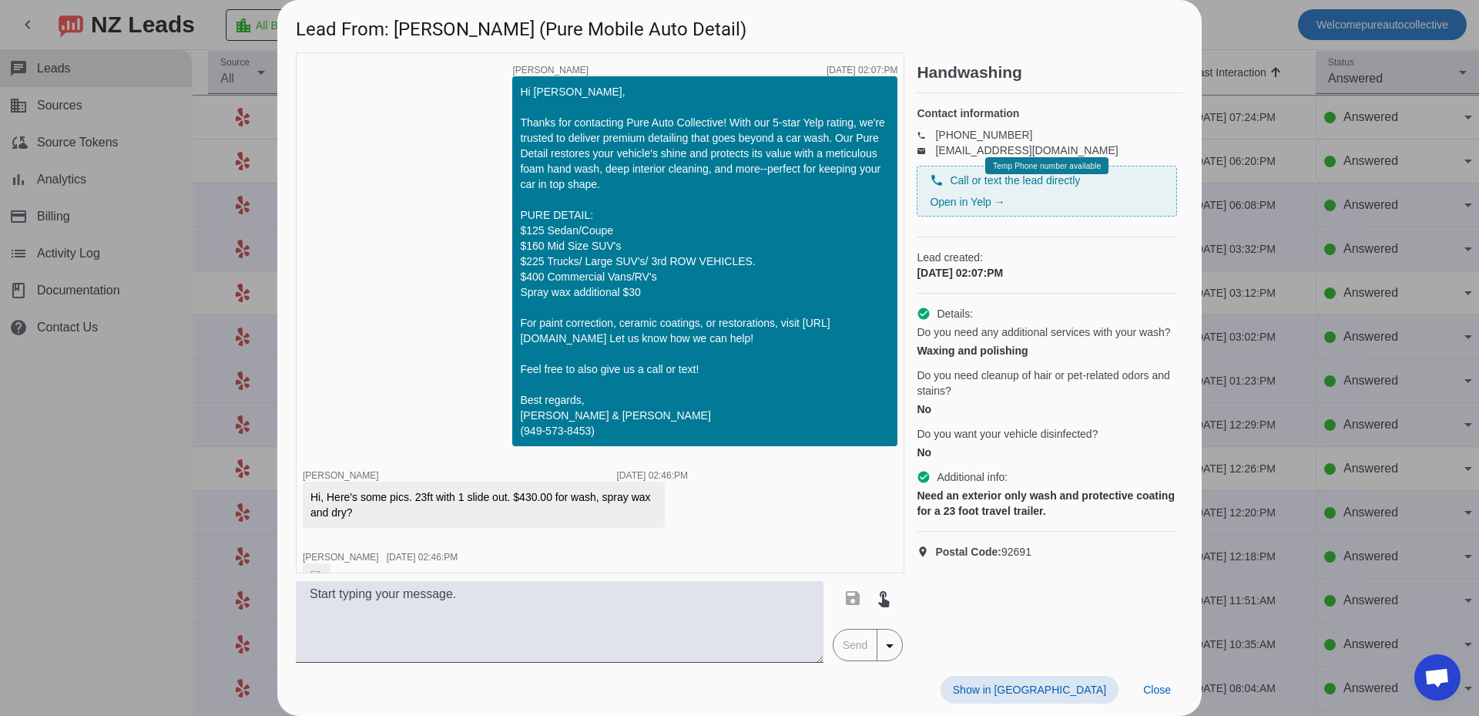
scroll to position [596, 0]
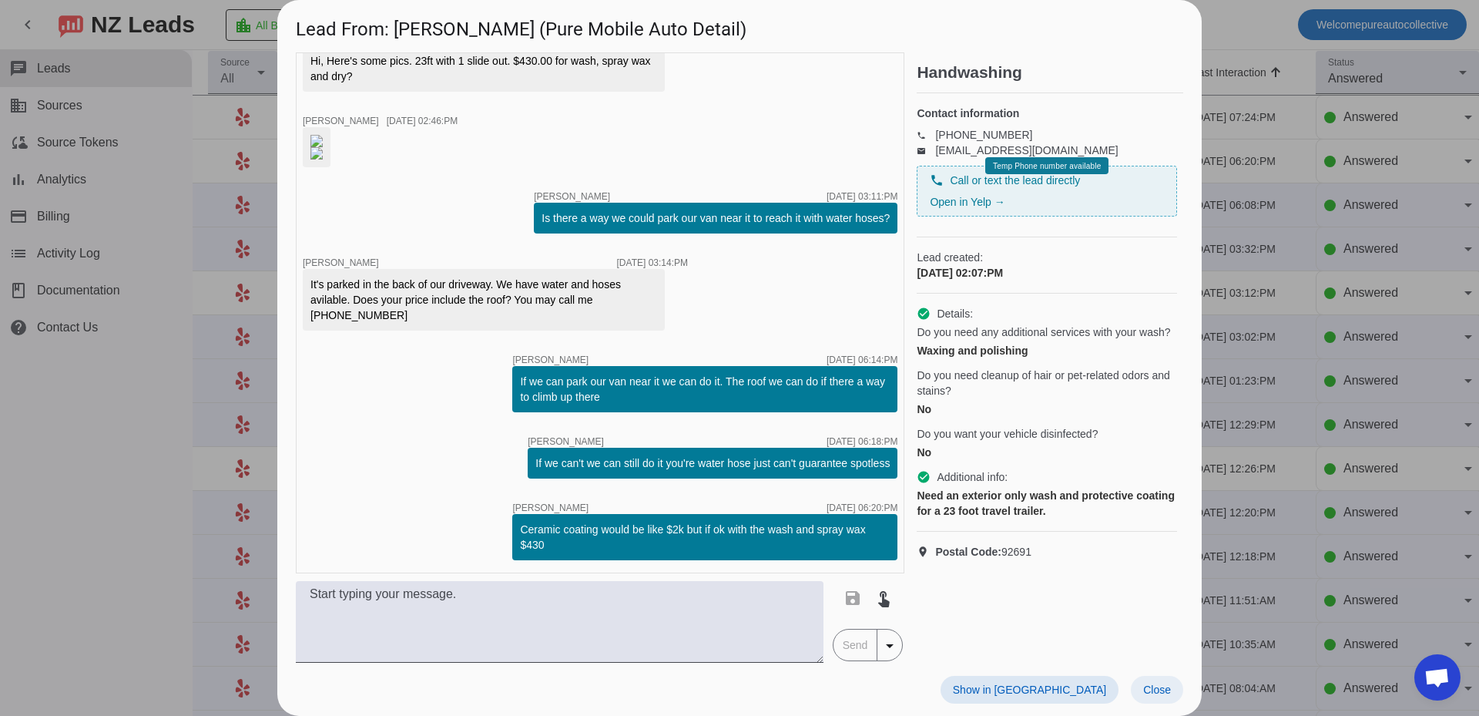
click at [1162, 689] on span "Close" at bounding box center [1157, 689] width 28 height 12
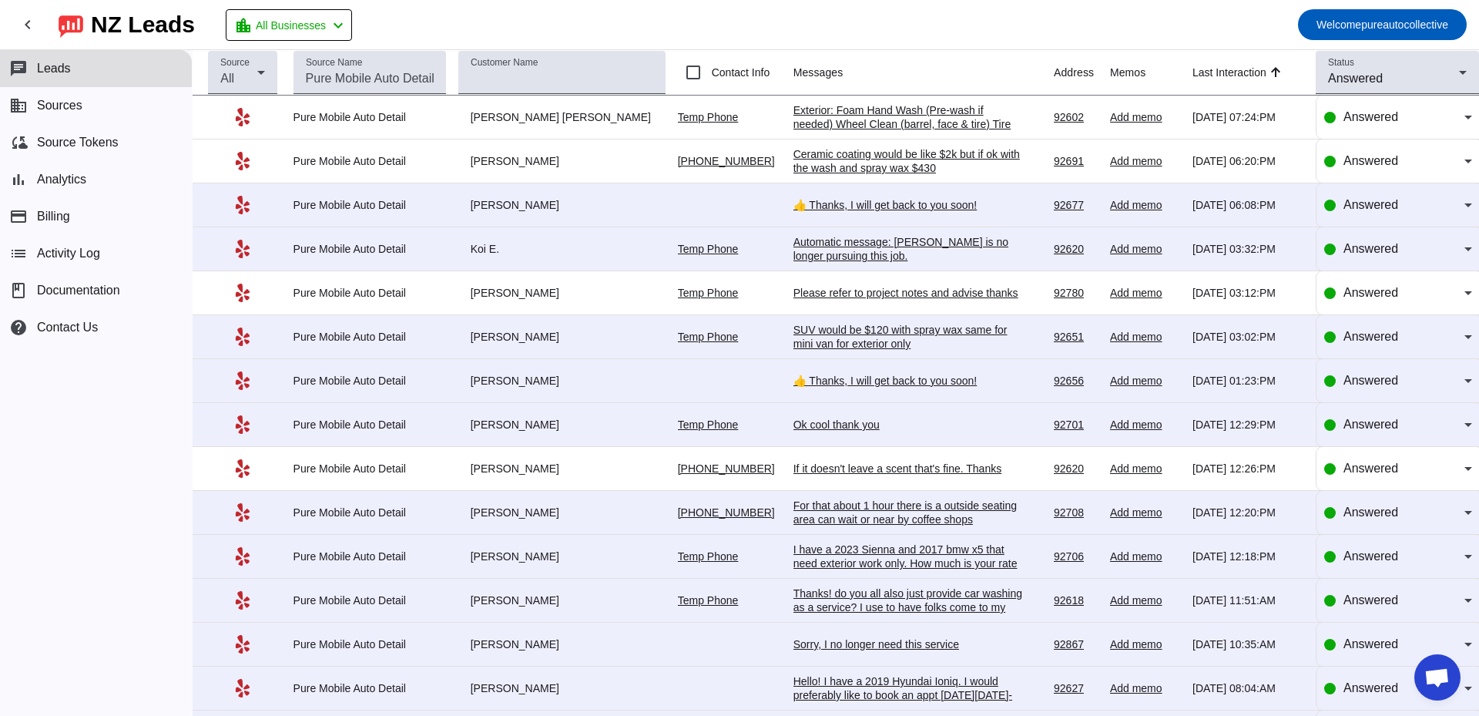
click at [818, 58] on th "Messages" at bounding box center [923, 72] width 260 height 45
